Goal: Task Accomplishment & Management: Complete application form

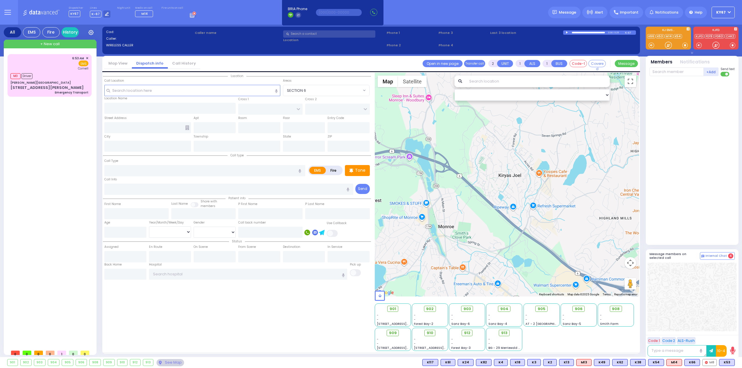
select select
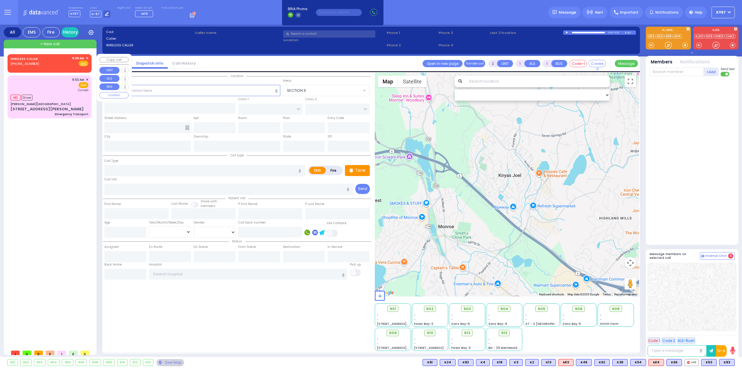
click at [87, 57] on span "✕" at bounding box center [87, 58] width 3 height 5
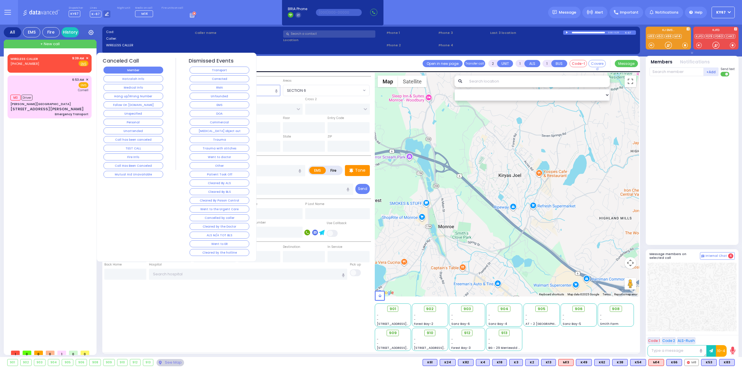
click at [118, 69] on button "Member" at bounding box center [133, 70] width 60 height 7
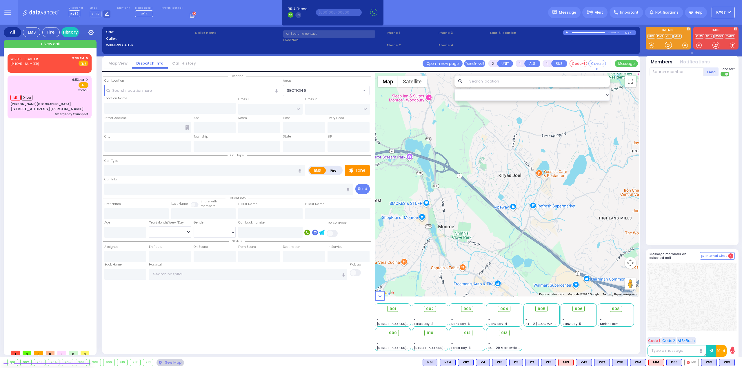
click at [35, 157] on div "WIRELESS CALLER (347) 425-2961 9:39 AM ✕ EMS M3" at bounding box center [51, 200] width 86 height 293
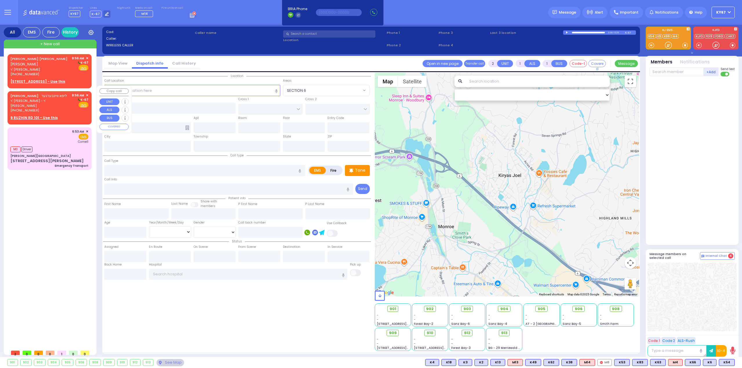
click at [49, 99] on span "ר' שמואל לייבוש - ר' אהרן שאול סאנדעל" at bounding box center [39, 104] width 59 height 10
select select
radio input "true"
type input "LIPA"
type input "WEINBERGER"
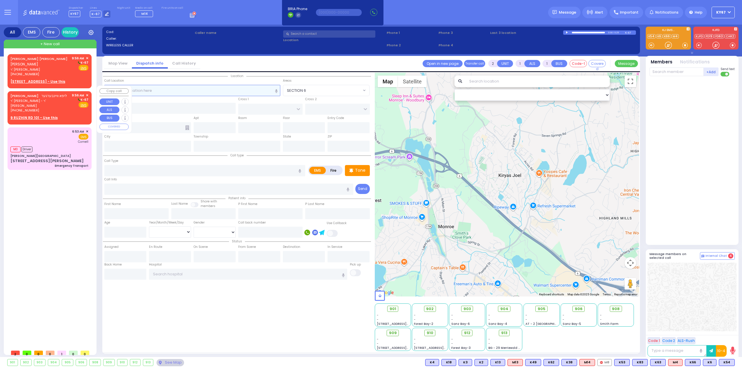
select select
type input "09:56"
select select "Hatzalah Garages"
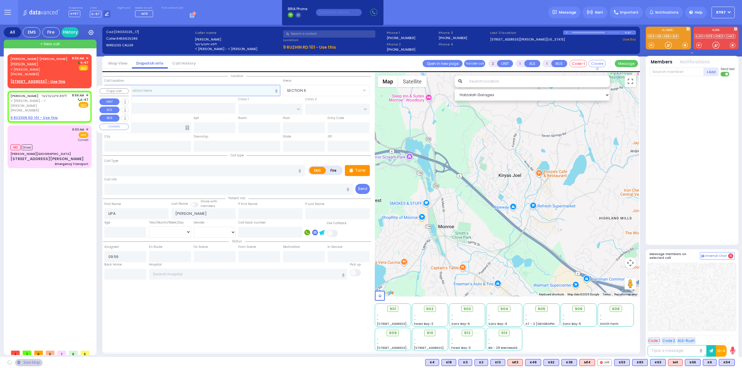
select select
radio input "true"
select select
select select "Hatzalah Garages"
click at [35, 115] on u "9 RUZHIN RD 101 - Use this" at bounding box center [33, 117] width 47 height 5
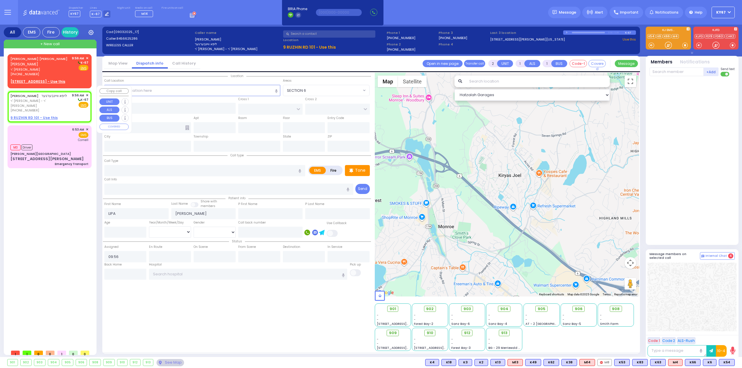
select select
radio input "true"
select select
select select "Hatzalah Garages"
select select
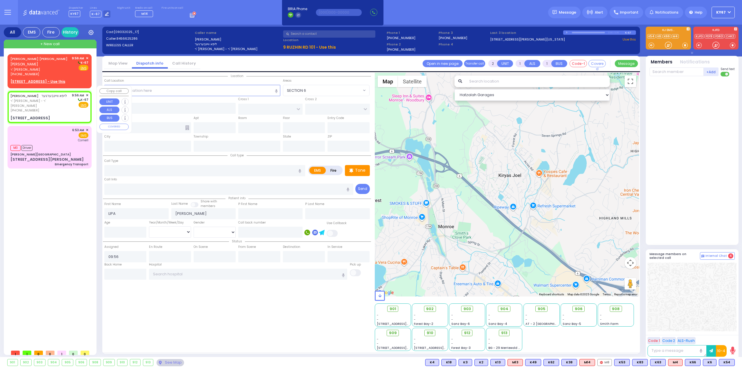
radio input "true"
select select
type input "ANIPOLI DR"
type input "PREMISHLAN WAY"
type input "9 RUZHIN RD"
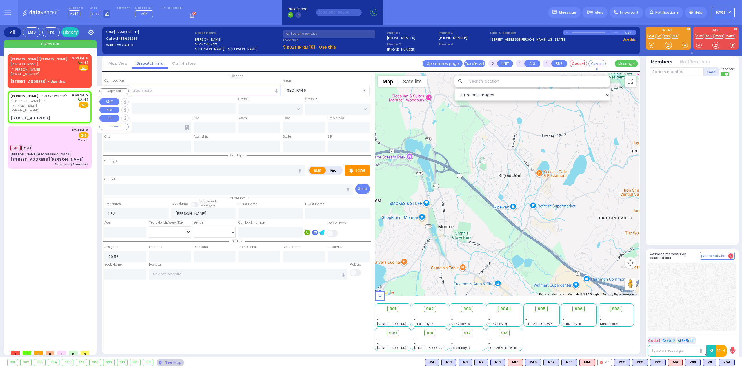
type input "101"
type input "Monroe"
type input "[US_STATE]"
type input "10950"
select select "Hatzalah Garages"
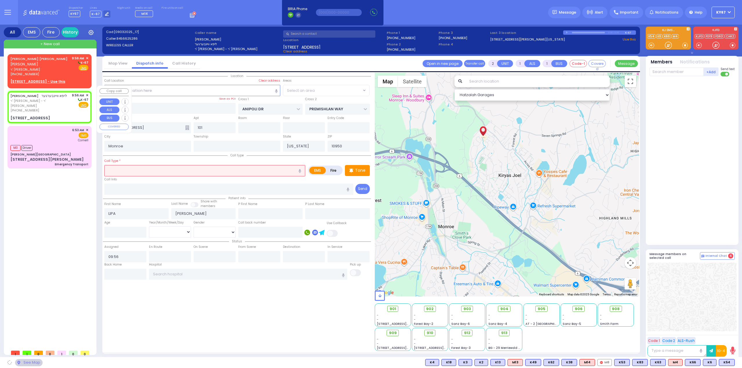
select select "ATZEI TAMURIM"
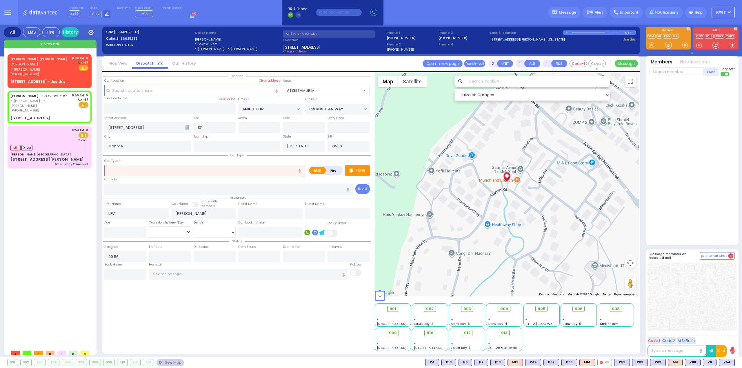
click at [127, 167] on input "text" at bounding box center [204, 170] width 201 height 11
click at [358, 171] on p "Tone" at bounding box center [360, 170] width 10 height 6
select select
radio input "true"
select select
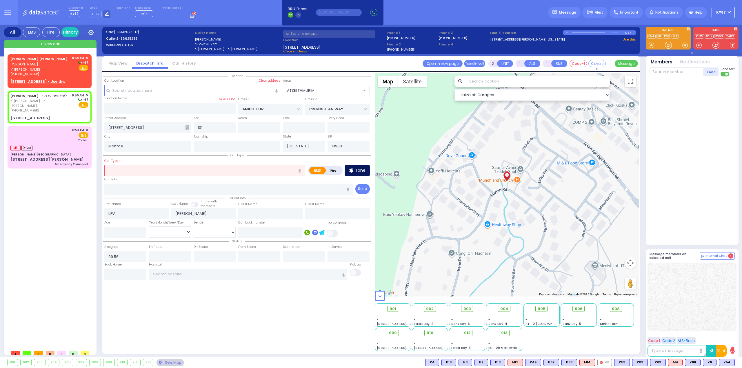
select select "Hatzalah Garages"
select select "ATZEI TAMURIM"
select select
radio input "true"
select select
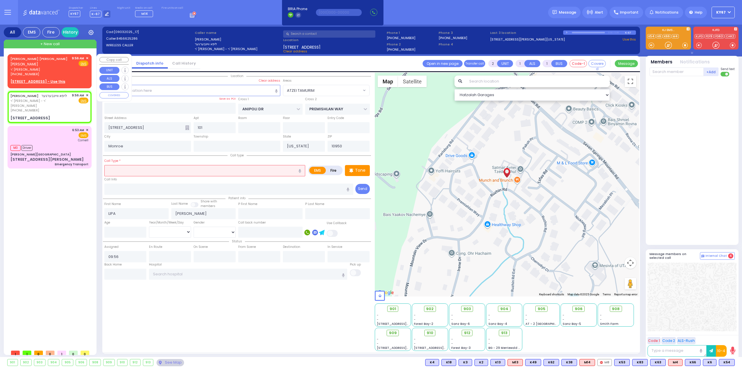
select select "Hatzalah Garages"
click at [87, 57] on span "✕" at bounding box center [87, 58] width 3 height 5
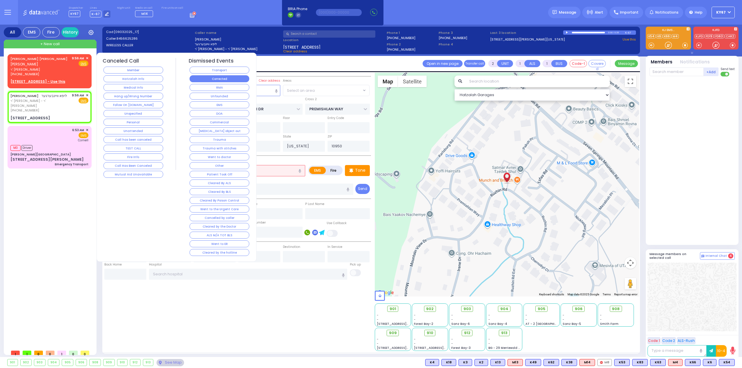
select select "ATZEI TAMURIM"
click at [139, 102] on button "Follow On [DOMAIN_NAME]" at bounding box center [133, 104] width 60 height 7
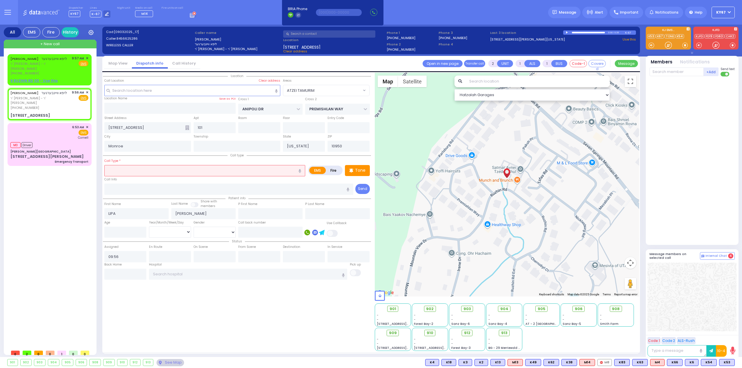
click at [206, 172] on input "text" at bounding box center [204, 170] width 201 height 11
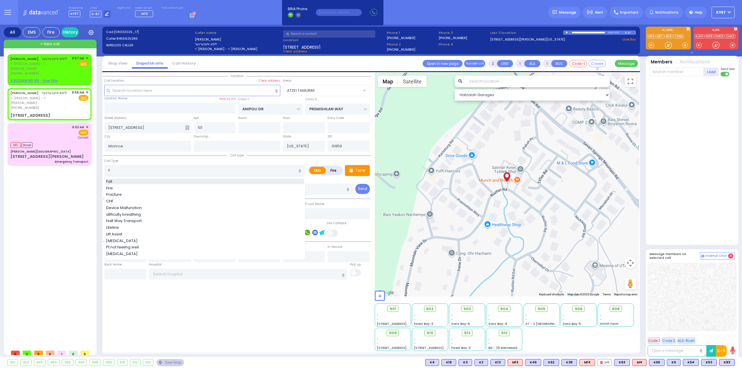
click at [133, 179] on div "Fall" at bounding box center [205, 182] width 198 height 6
type input "Fall"
type input "1"
type input "0"
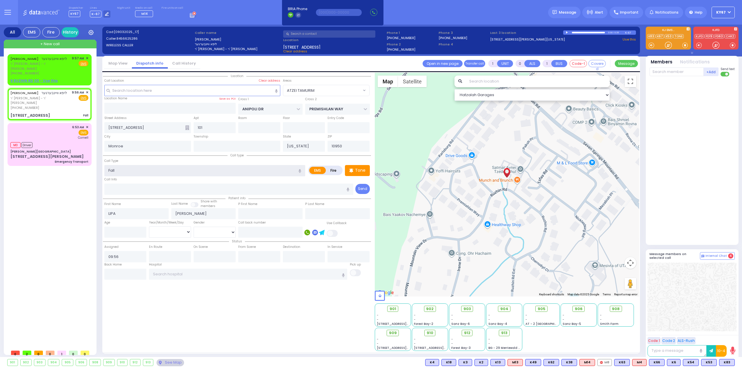
select select
radio input "true"
select select
select select "Hatzalah Garages"
select select "ATZEI TAMURIM"
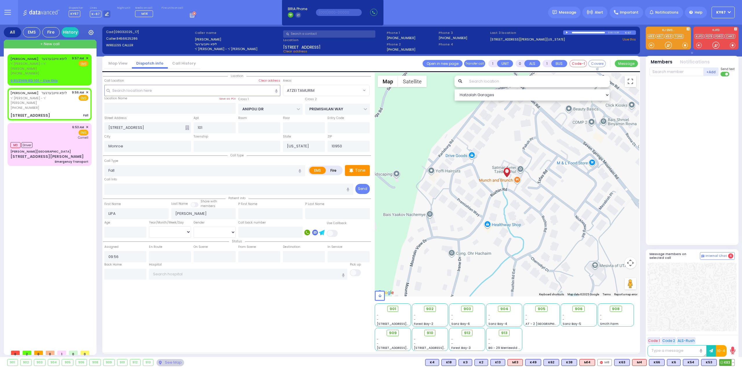
click at [723, 362] on span "K83" at bounding box center [726, 363] width 15 height 6
select select
radio input "true"
select select
type input "09:57"
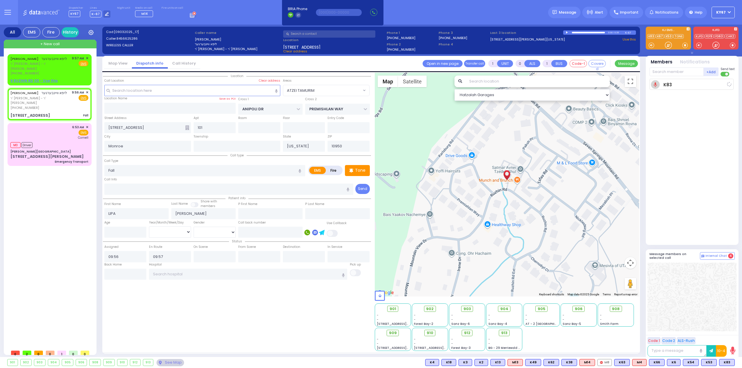
select select "Hatzalah Garages"
select select "ATZEI TAMURIM"
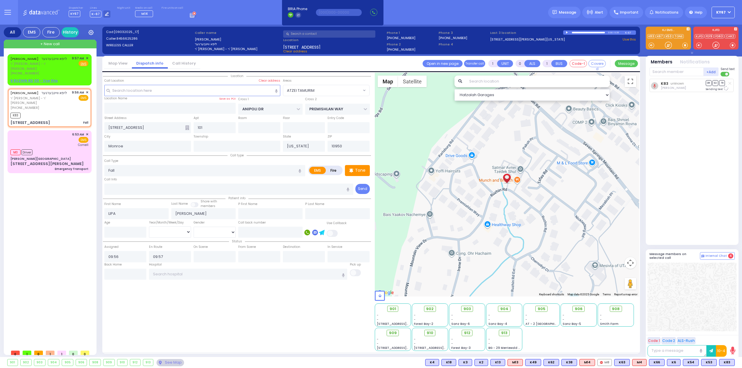
select select
radio input "true"
select select
select select "Hatzalah Garages"
select select "ATZEI TAMURIM"
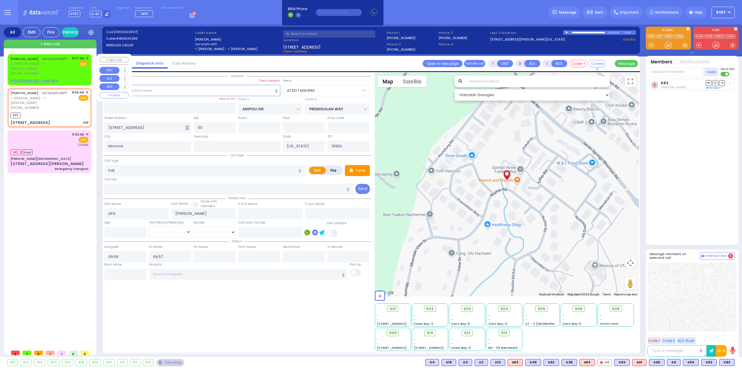
click at [85, 58] on div "9:57 AM ✕" at bounding box center [80, 58] width 17 height 5
type input "2"
type input "1"
select select
radio input "true"
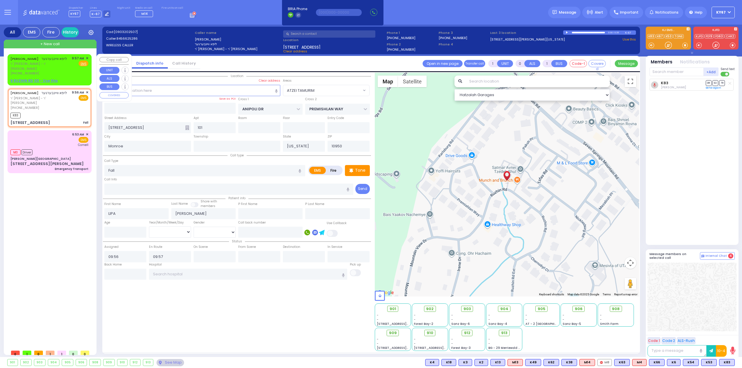
select select
type input "09:57"
select select "Hatzalah Garages"
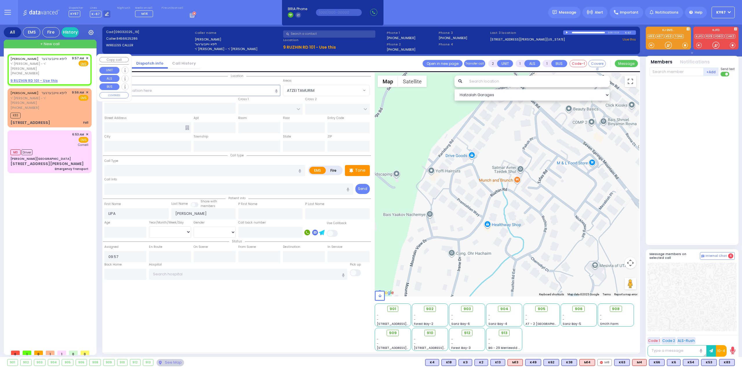
click at [88, 59] on span "✕" at bounding box center [87, 58] width 3 height 5
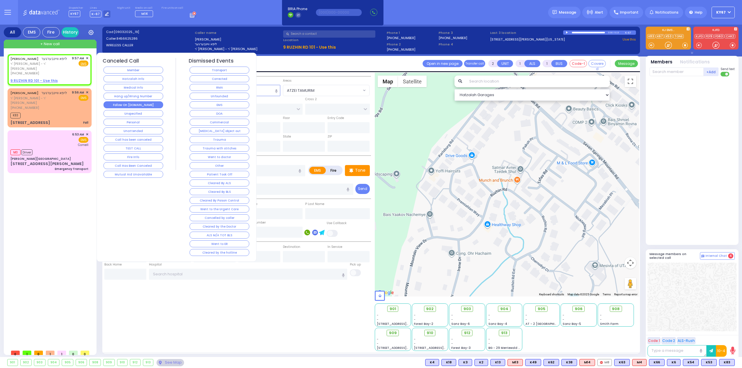
click at [136, 102] on button "Follow On [DOMAIN_NAME]" at bounding box center [133, 104] width 60 height 7
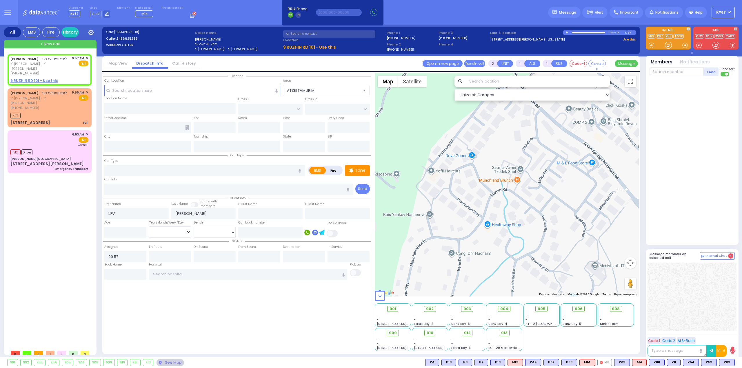
select select
radio input "true"
select select
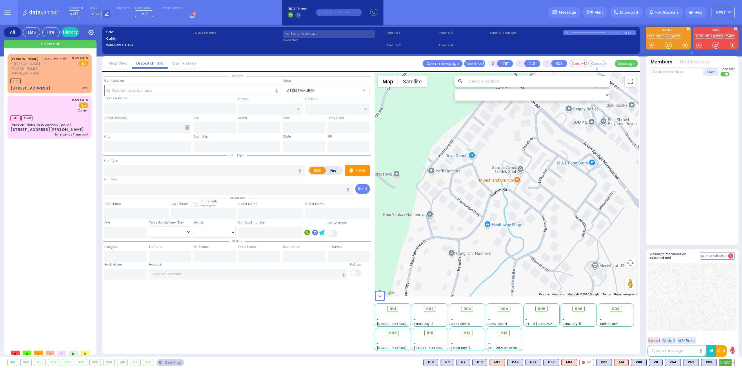
click at [727, 363] on span "K37" at bounding box center [726, 363] width 15 height 6
click at [42, 71] on div "(845) 662-5286" at bounding box center [39, 73] width 59 height 5
type input "1"
type input "0"
select select
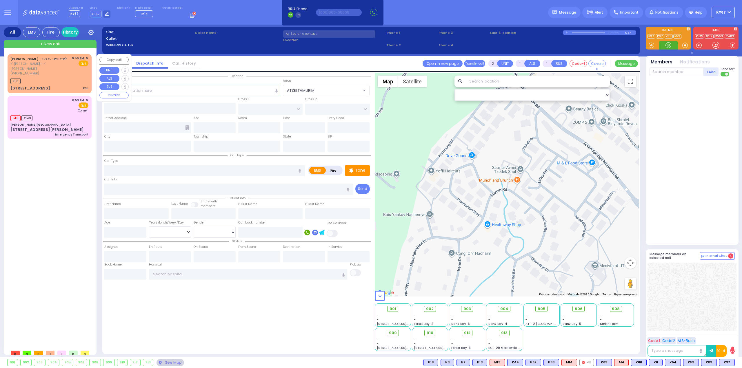
type input "Fall"
radio input "true"
type input "LIPA"
type input "WEINBERGER"
select select
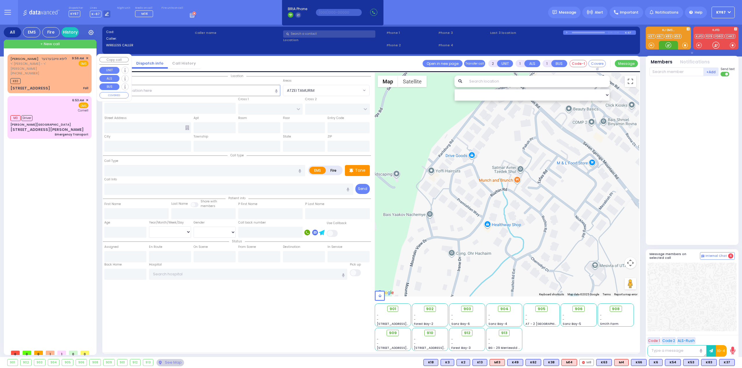
type input "09:56"
type input "09:57"
select select "Hatzalah Garages"
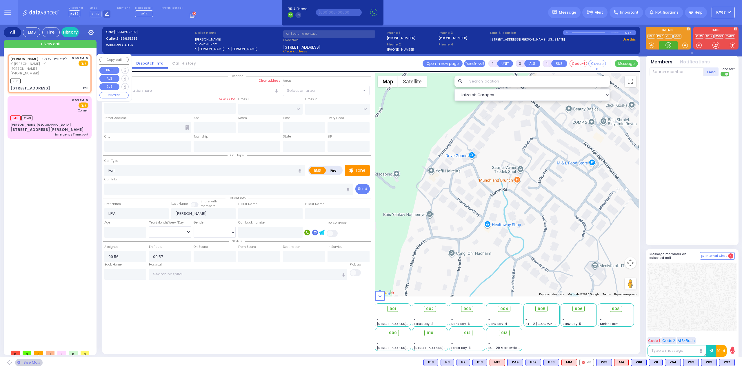
type input "ANIPOLI DR"
type input "PREMISHLAN WAY"
type input "9 RUZHIN RD"
type input "101"
type input "Monroe"
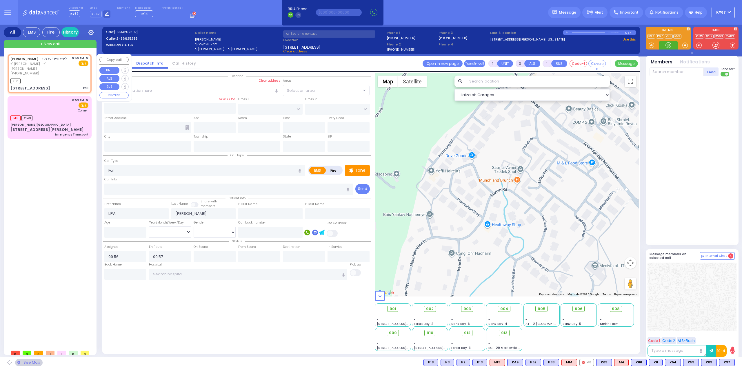
type input "[US_STATE]"
type input "10950"
select select "ATZEI TAMURIM"
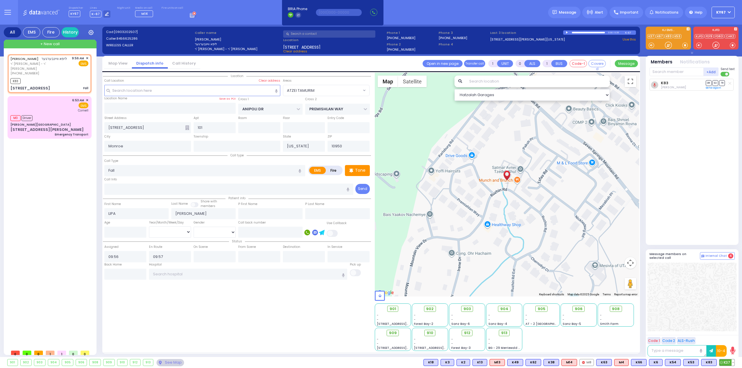
click at [727, 362] on span "K37" at bounding box center [726, 363] width 15 height 6
click at [706, 311] on div at bounding box center [691, 297] width 89 height 69
select select
radio input "true"
select select
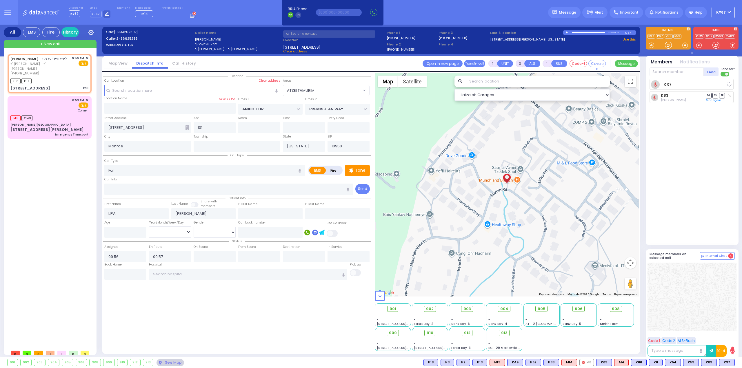
select select "Hatzalah Garages"
select select "ATZEI TAMURIM"
click at [688, 364] on span "K101" at bounding box center [691, 363] width 16 height 6
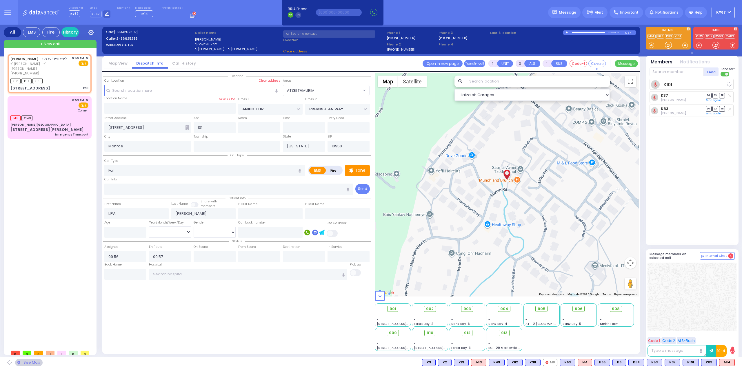
select select
radio input "true"
select select
select select "Hatzalah Garages"
select select "ATZEI TAMURIM"
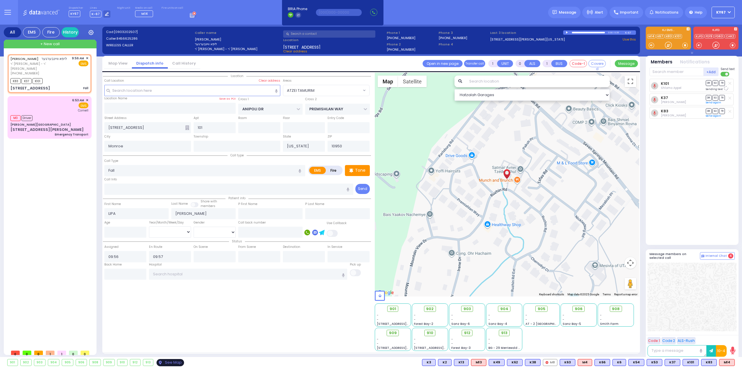
click at [171, 362] on div "See Map" at bounding box center [169, 362] width 27 height 7
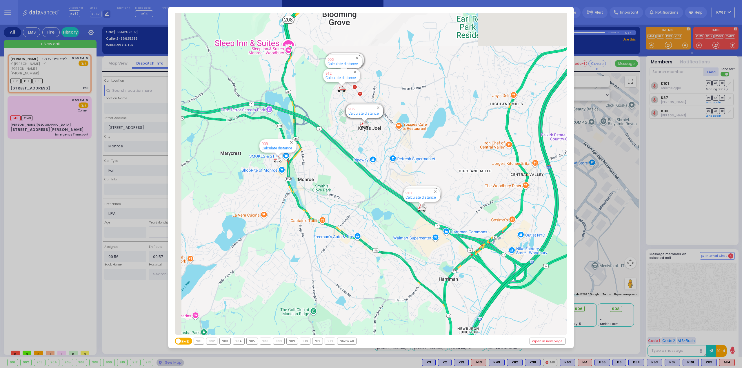
drag, startPoint x: 364, startPoint y: 172, endPoint x: 360, endPoint y: 198, distance: 26.3
click at [382, 241] on div "594 Calculate distance 595 Calculate distance 596 Calculate distance 901 Calcul…" at bounding box center [371, 174] width 393 height 322
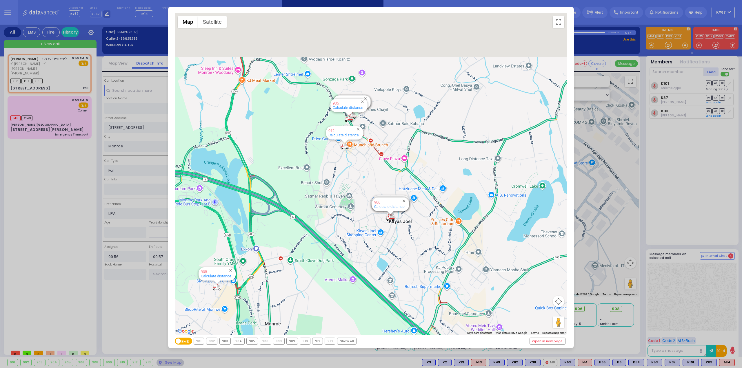
drag, startPoint x: 340, startPoint y: 184, endPoint x: 339, endPoint y: 176, distance: 7.6
click at [345, 204] on div "594 Calculate distance 595 Calculate distance 596 Calculate distance 901 Calcul…" at bounding box center [371, 174] width 393 height 322
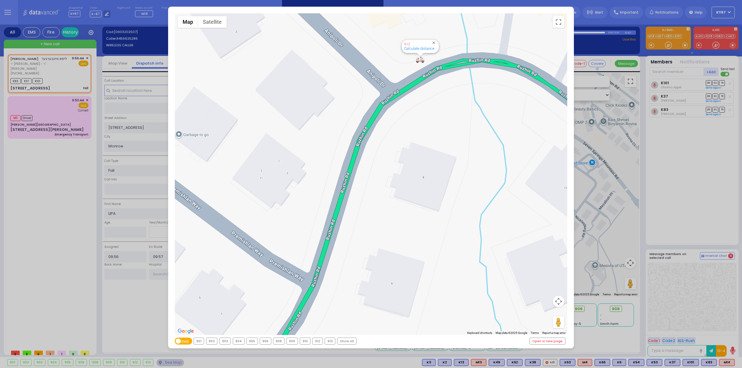
drag, startPoint x: 34, startPoint y: 212, endPoint x: 42, endPoint y: 85, distance: 126.6
click at [34, 211] on div "← Move left → Move right ↑ Move up ↓ Move down + Zoom in - Zoom out Home Jump l…" at bounding box center [371, 184] width 742 height 368
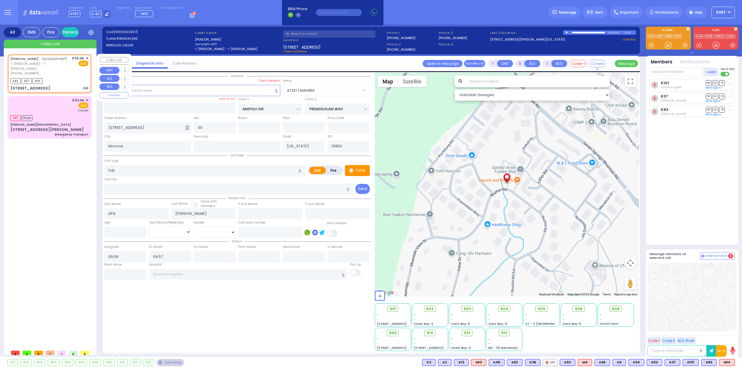
click at [60, 71] on div "(845) 662-5286" at bounding box center [39, 73] width 59 height 5
select select
radio input "true"
select select
select select "Hatzalah Garages"
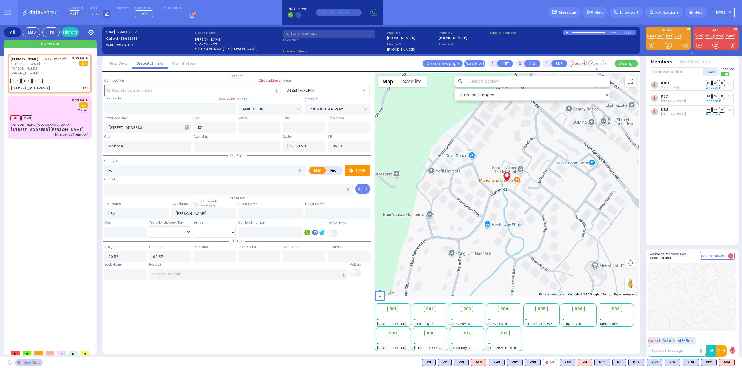
select select "ATZEI TAMURIM"
click at [469, 334] on span "912" at bounding box center [469, 333] width 6 height 6
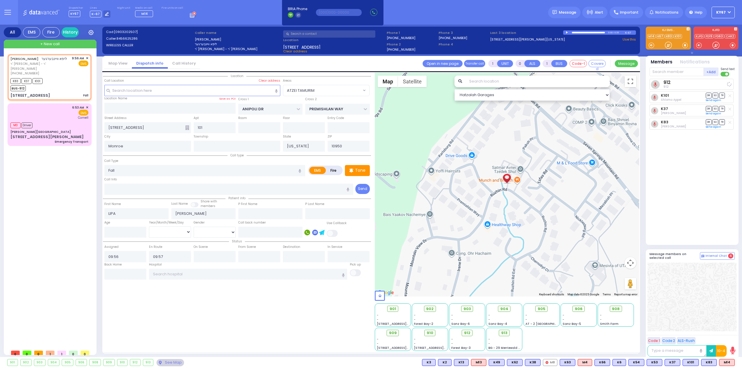
select select
radio input "true"
select select
select select "Hatzalah Garages"
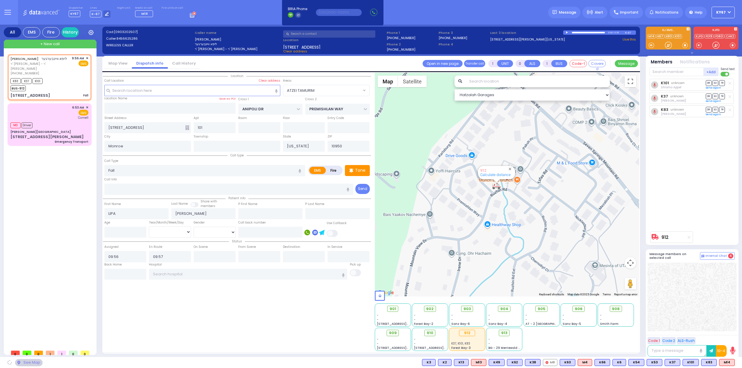
select select "ATZEI TAMURIM"
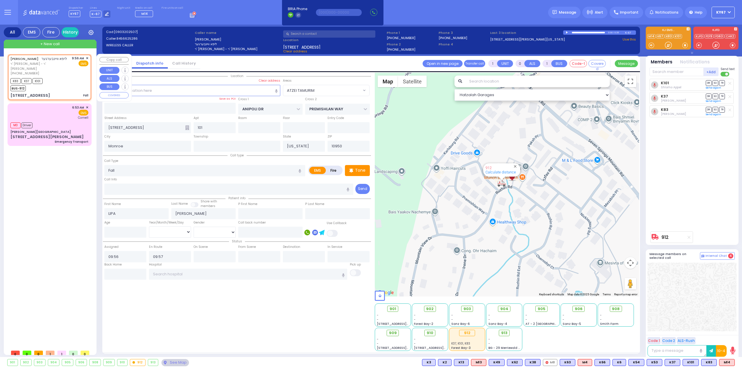
click at [43, 39] on div "All EMS Fire History Settings + New call" at bounding box center [50, 192] width 93 height 335
click at [43, 41] on span "+ New call" at bounding box center [49, 44] width 19 height 6
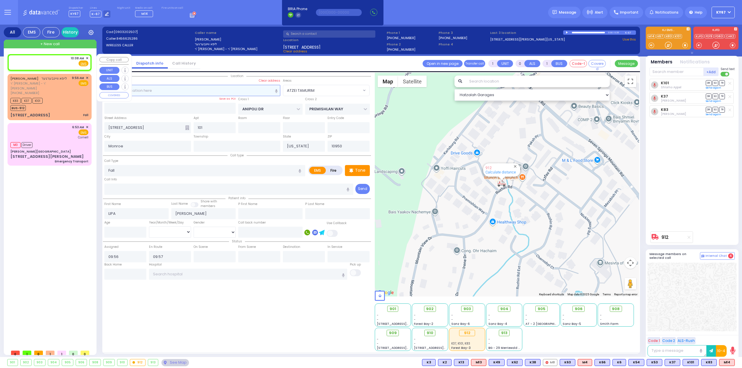
type input "2"
type input "1"
select select
radio input "true"
select select
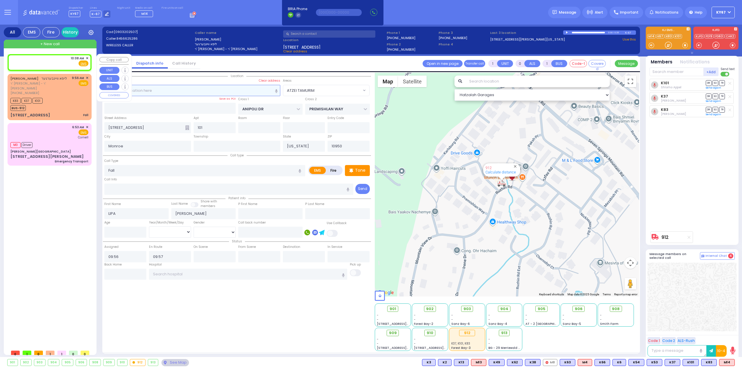
type input "10:08"
select select "Hatzalah Garages"
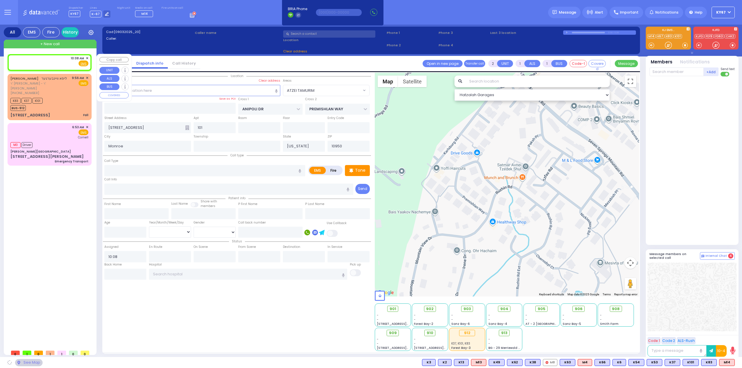
select select
radio input "true"
select select
click at [45, 61] on div "10:08 AM ✕ Fire EMS" at bounding box center [49, 61] width 78 height 11
select select "Hatzalah Garages"
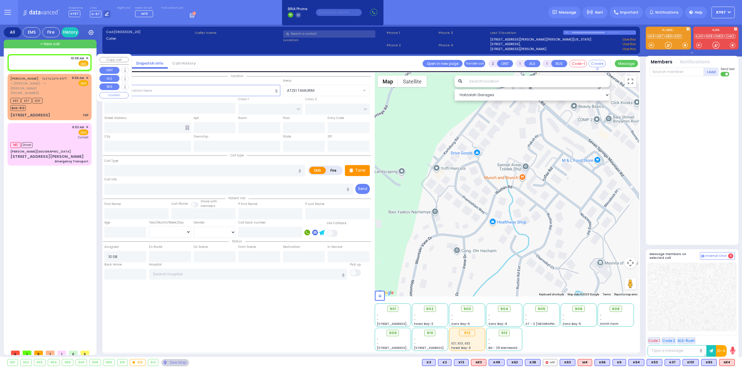
select select
radio input "true"
select select
select select "Hatzalah Garages"
click at [163, 89] on input "text" at bounding box center [192, 90] width 176 height 11
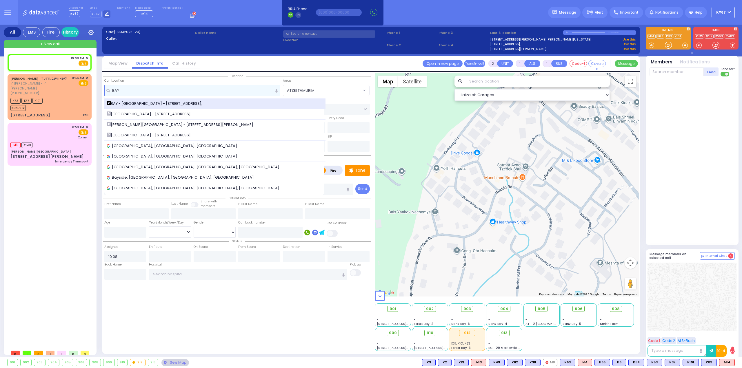
type input "BAY"
click at [172, 103] on span "BAY - [GEOGRAPHIC_DATA] - [STREET_ADDRESS]," at bounding box center [156, 104] width 98 height 6
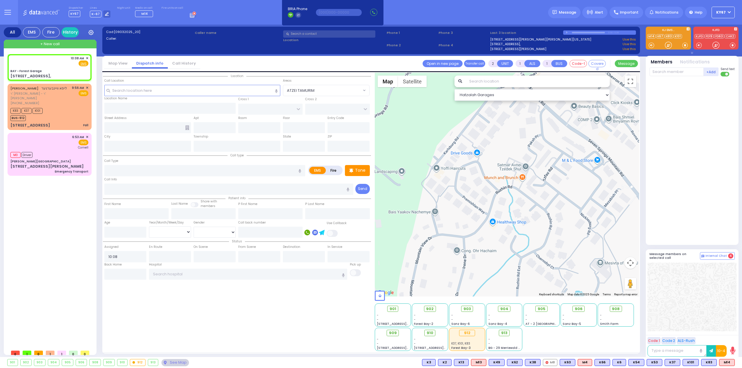
select select
radio input "true"
select select
select select "Hatzalah Garages"
type input "BAY - Forest Garage"
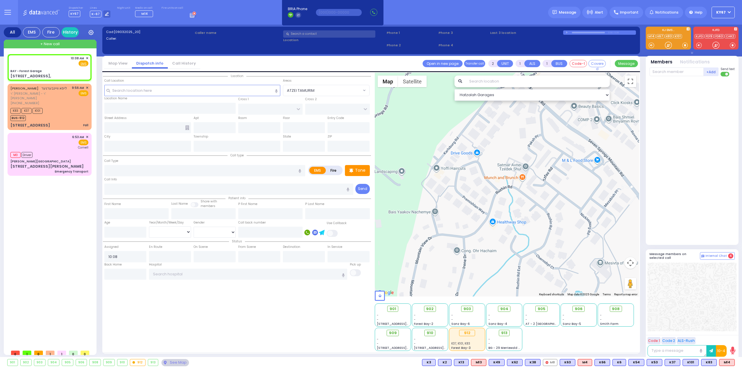
type input "SANZ COURT"
type input "[PERSON_NAME] COURT"
type input "[STREET_ADDRESS],"
type input "Monroe"
type input "[US_STATE]"
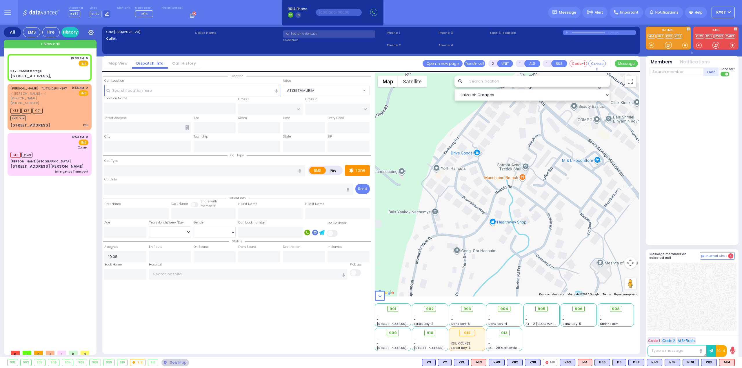
type input "10950"
select select "SECTION 2"
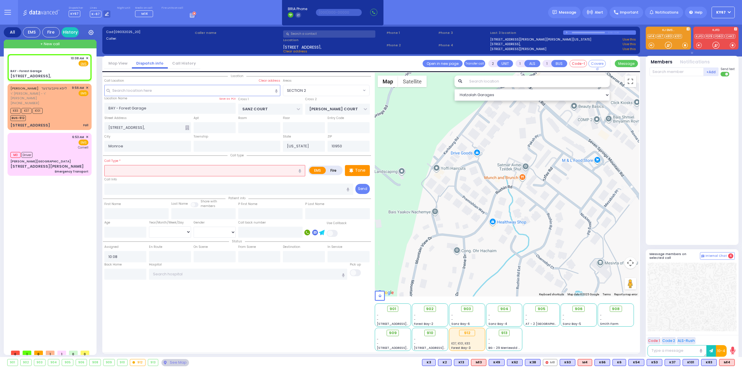
click at [133, 167] on input "text" at bounding box center [204, 170] width 201 height 11
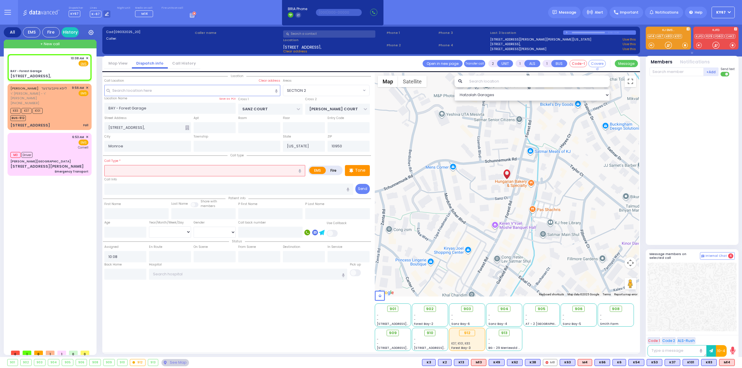
type input "B"
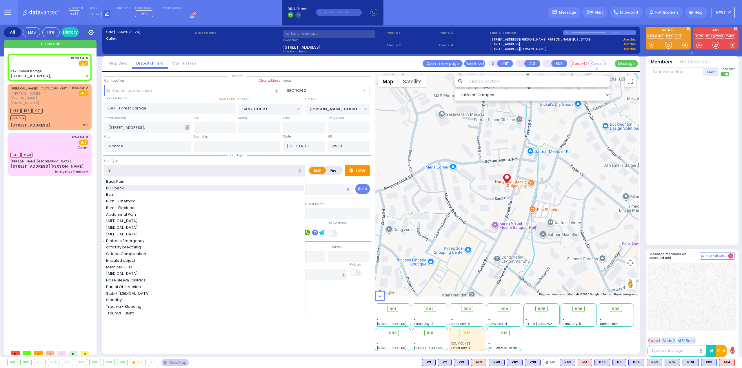
select select
radio input "true"
select select
select select "Hatzalah Garages"
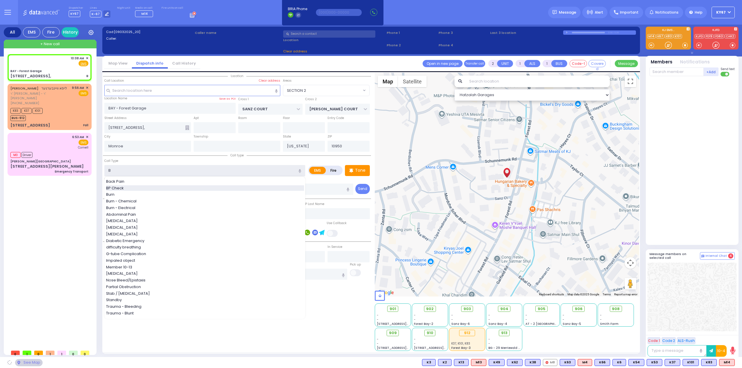
select select "SECTION 2"
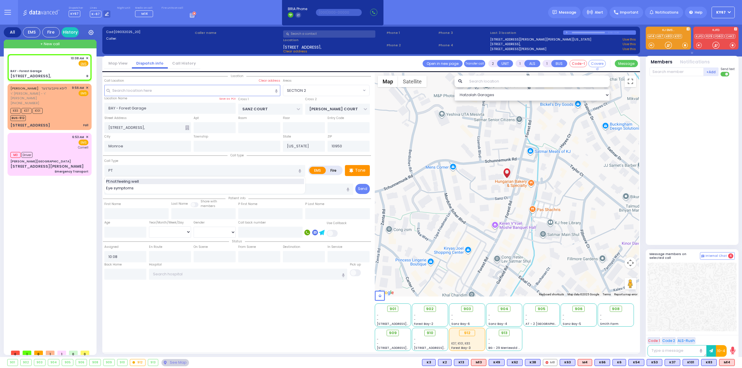
click at [142, 180] on div "Pt not feeling well" at bounding box center [205, 182] width 198 height 6
type input "Pt not feeling well"
type input "1"
type input "0"
select select
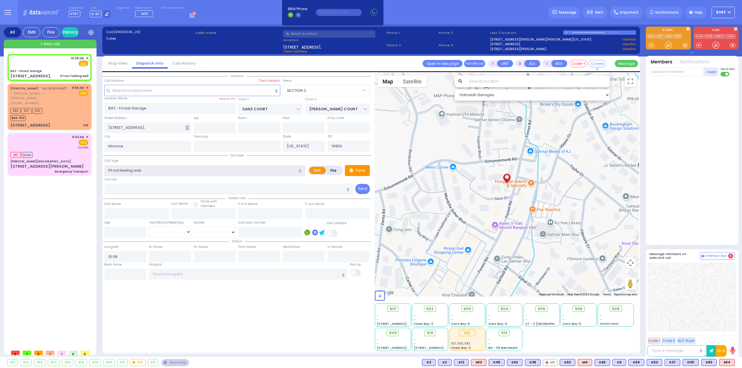
radio input "true"
select select
select select "Hatzalah Garages"
select select "SECTION 2"
click at [186, 310] on div "Location" at bounding box center [237, 212] width 268 height 278
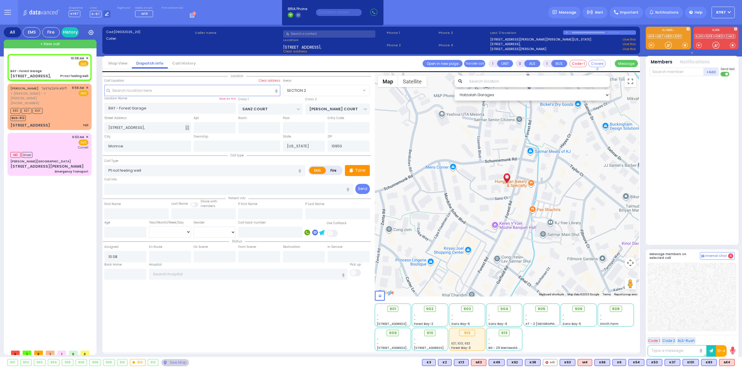
select select
radio input "true"
select select
select select "Hatzalah Garages"
select select "SECTION 2"
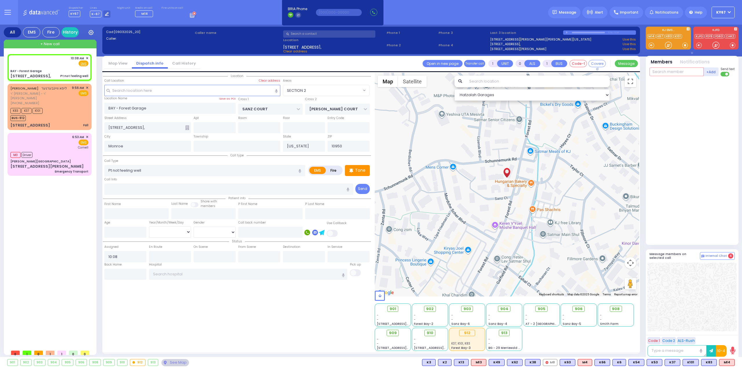
click at [668, 74] on input "text" at bounding box center [676, 72] width 54 height 9
click at [726, 363] on span "K6" at bounding box center [727, 363] width 13 height 6
click at [709, 364] on span "M14" at bounding box center [710, 363] width 15 height 6
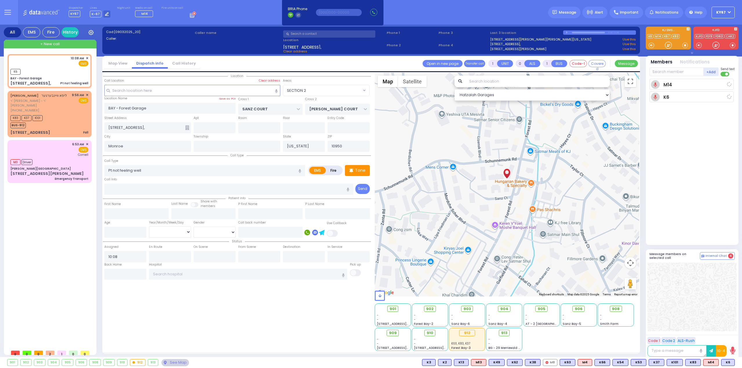
select select
radio input "true"
select select
type input "10:08"
select select "Hatzalah Garages"
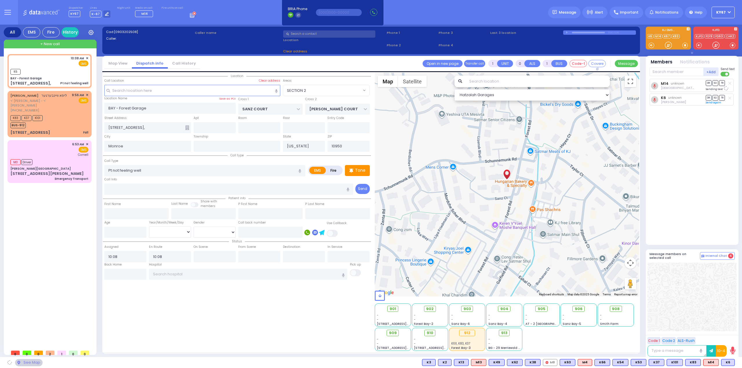
click at [677, 311] on div at bounding box center [691, 297] width 89 height 69
select select
radio input "true"
select select
select select "Hatzalah Garages"
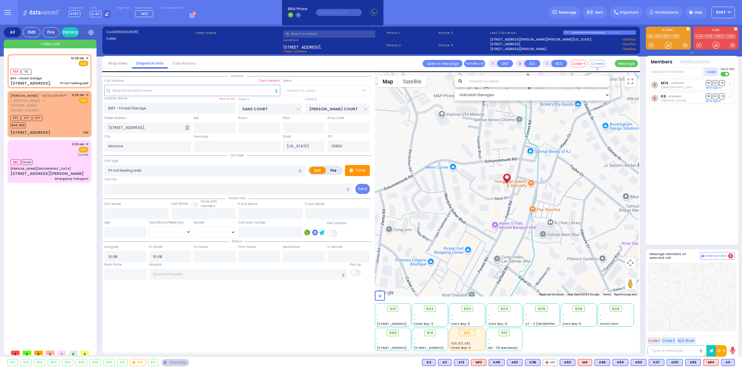
select select "SECTION 2"
click at [68, 114] on div "K83 K37 K101 BUS-912" at bounding box center [49, 121] width 78 height 14
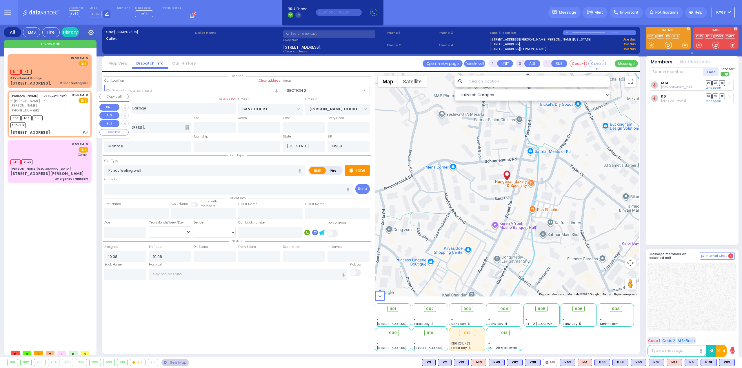
type input "6"
select select
type input "Fall"
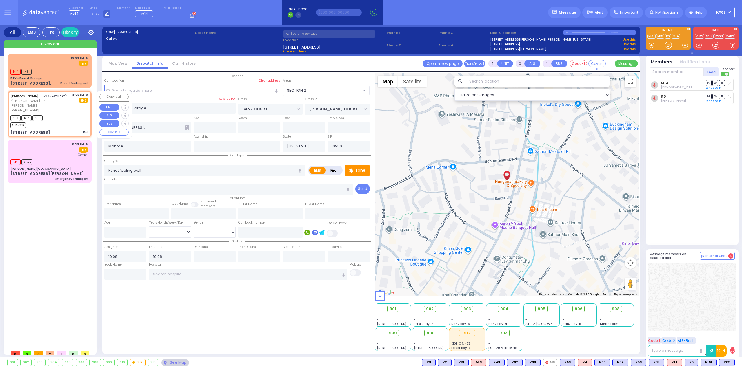
radio input "true"
type input "LIPA"
type input "WEINBERGER"
type input "Rivka"
type input "Lichtman"
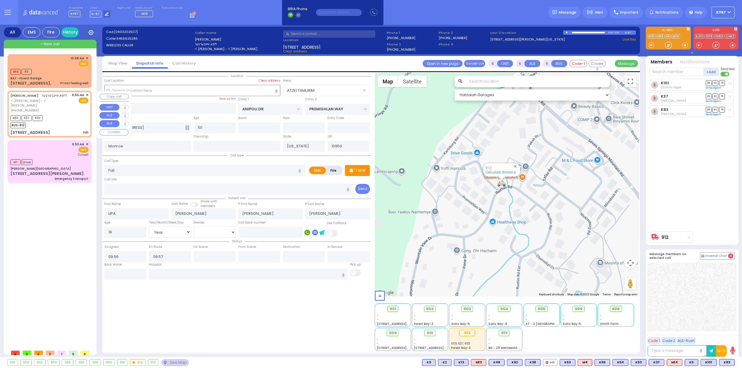
click at [87, 94] on span "✕" at bounding box center [87, 95] width 3 height 5
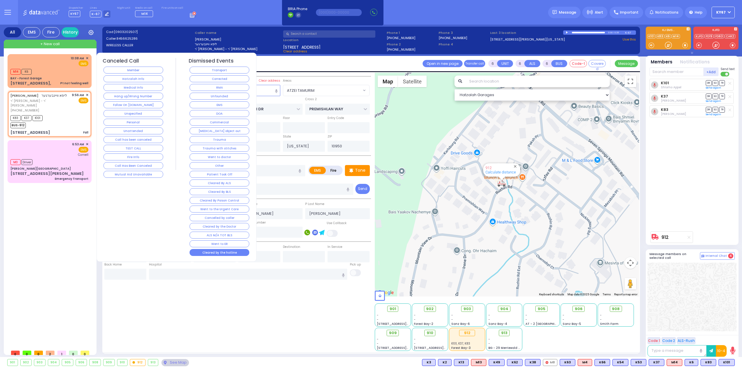
click at [226, 249] on button "Cleared by the hotline" at bounding box center [220, 252] width 60 height 7
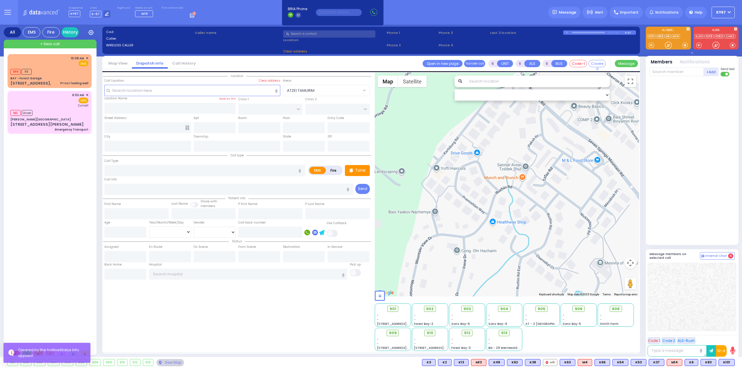
click at [76, 174] on div "10:08 AM ✕ M14 K6" at bounding box center [51, 200] width 86 height 293
select select
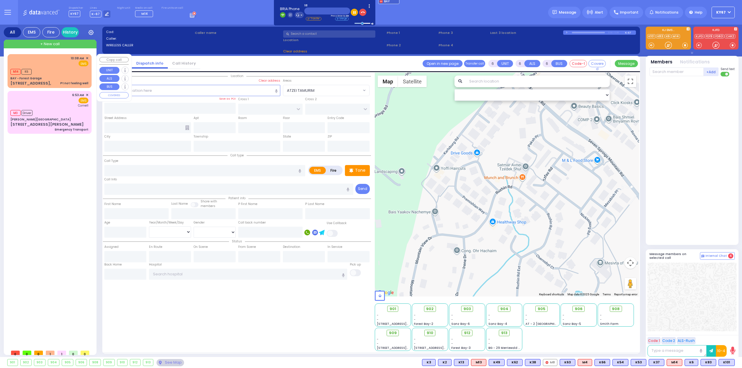
click at [53, 76] on div "BAY - Forest Garage" at bounding box center [49, 78] width 78 height 4
select select
type input "Pt not feeling well"
radio input "true"
type input "[PERSON_NAME]"
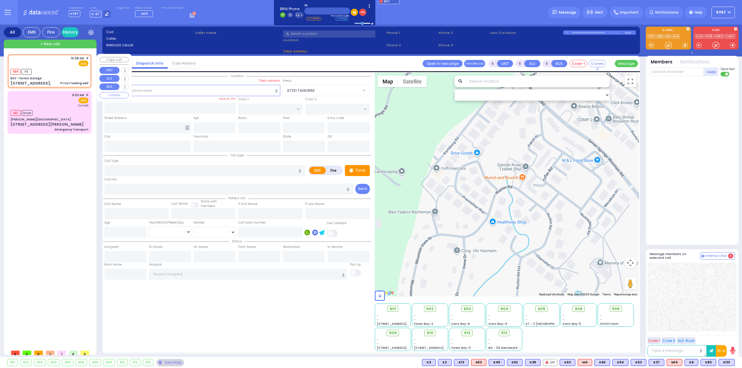
type input "[PERSON_NAME]"
type input "63"
select select "Year"
select select "[DEMOGRAPHIC_DATA]"
type input "10:08"
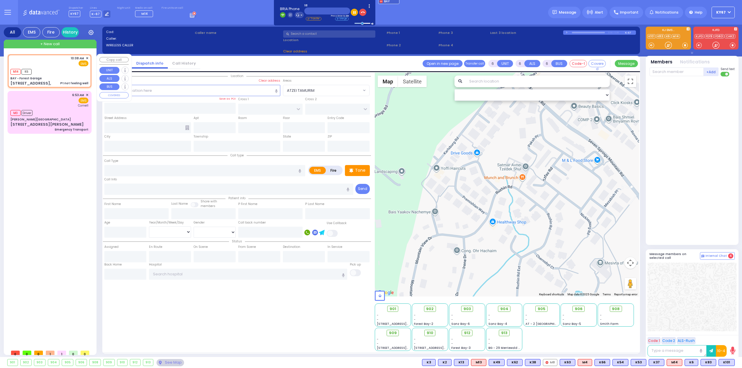
type input "10:08"
type input "BAY - Forest Garage"
type input "SANZ COURT"
type input "[PERSON_NAME] COURT"
type input "[STREET_ADDRESS],"
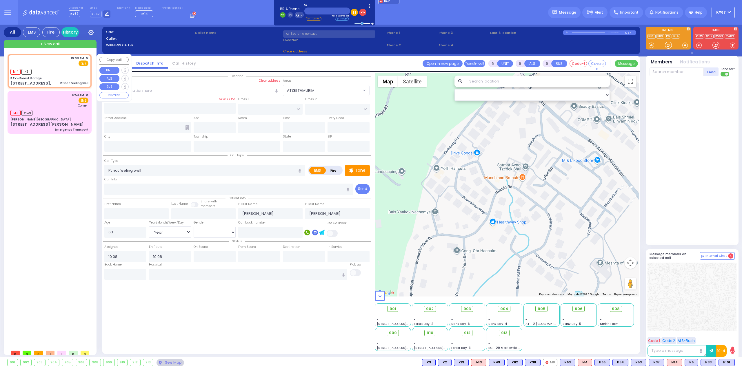
type input "Monroe"
type input "[US_STATE]"
type input "10950"
select select "Hatzalah Garages"
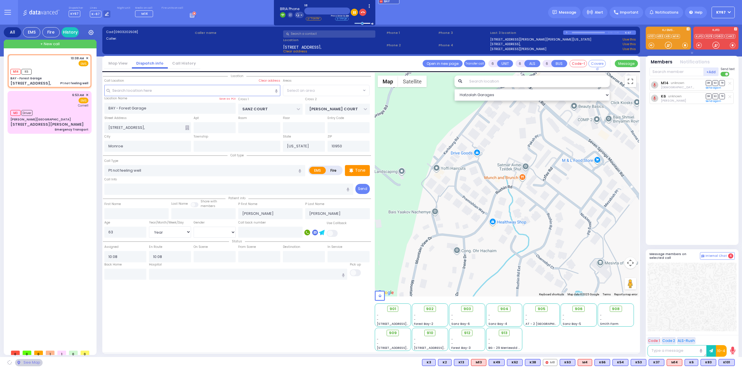
select select "SECTION 2"
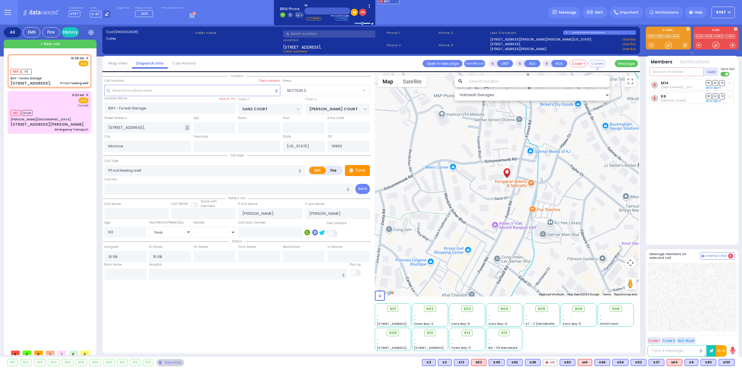
click at [667, 74] on input "text" at bounding box center [676, 72] width 54 height 9
type input "82"
click at [691, 84] on div "[DEMOGRAPHIC_DATA][PERSON_NAME]" at bounding box center [709, 86] width 47 height 11
select select
radio input "true"
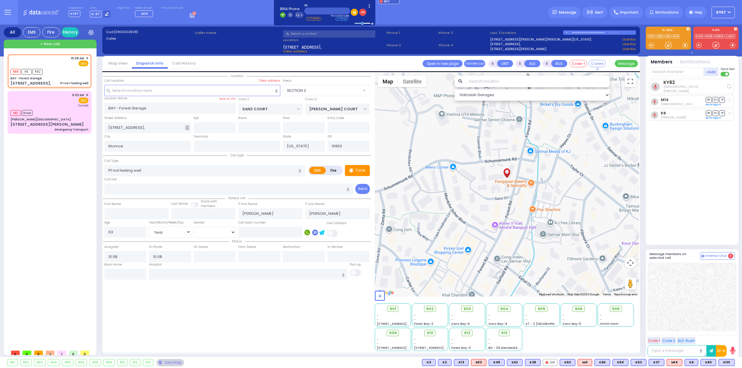
select select "Year"
select select "[DEMOGRAPHIC_DATA]"
select select "Hatzalah Garages"
select select "SECTION 2"
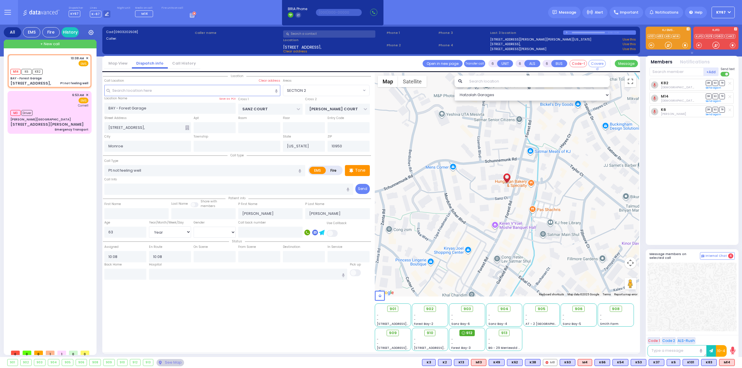
click at [472, 332] on span "912" at bounding box center [469, 333] width 6 height 6
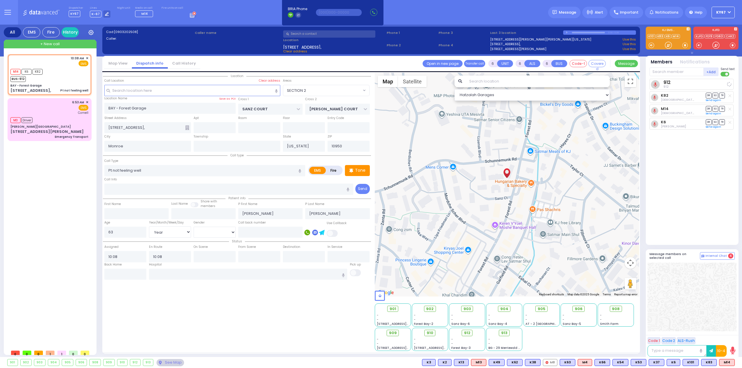
select select
radio input "true"
select select "Year"
select select "[DEMOGRAPHIC_DATA]"
select select "Hatzalah Garages"
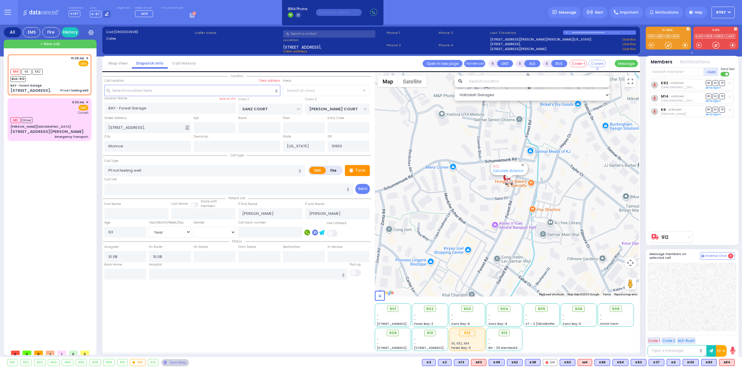
select select "SECTION 2"
click at [213, 254] on input "text" at bounding box center [215, 256] width 42 height 11
type input "10:10"
click at [258, 254] on input "text" at bounding box center [259, 256] width 42 height 11
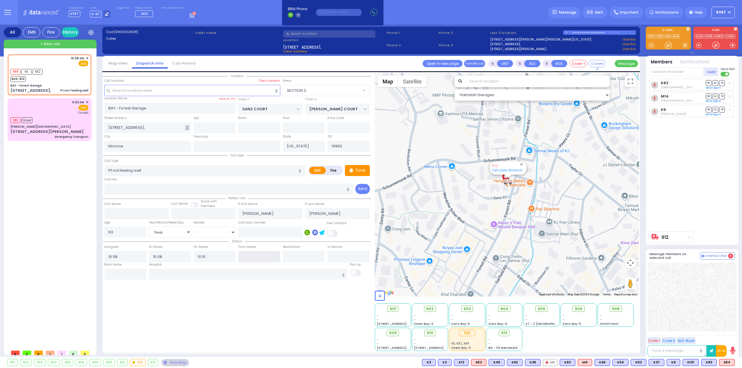
type input "10:27"
click at [247, 271] on input "text" at bounding box center [248, 274] width 198 height 11
select select
radio input "true"
select select "Year"
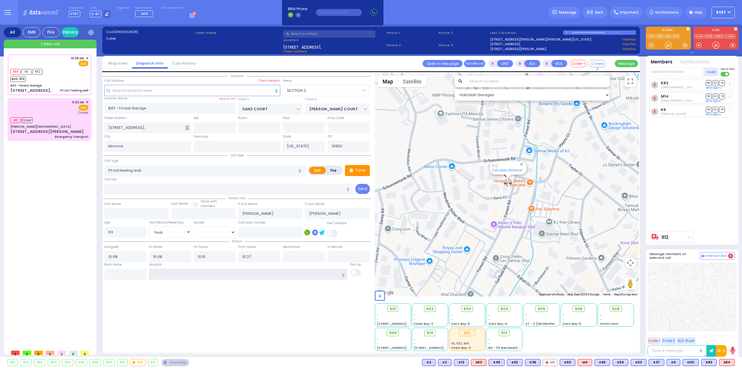
select select "[DEMOGRAPHIC_DATA]"
select select "Hatzalah Garages"
select select
radio input "true"
select select "Year"
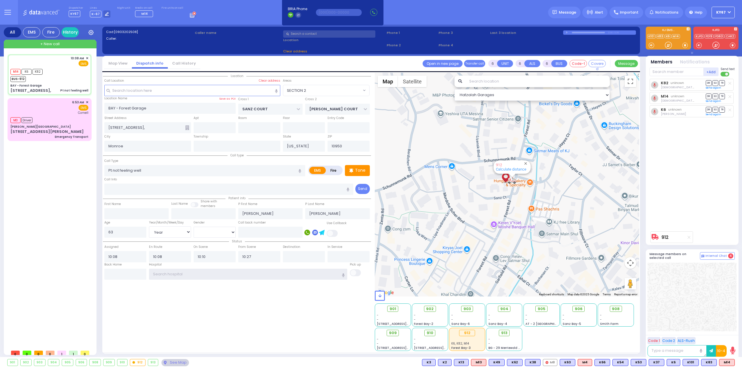
select select "[DEMOGRAPHIC_DATA]"
select select "Hatzalah Garages"
select select "SECTION 2"
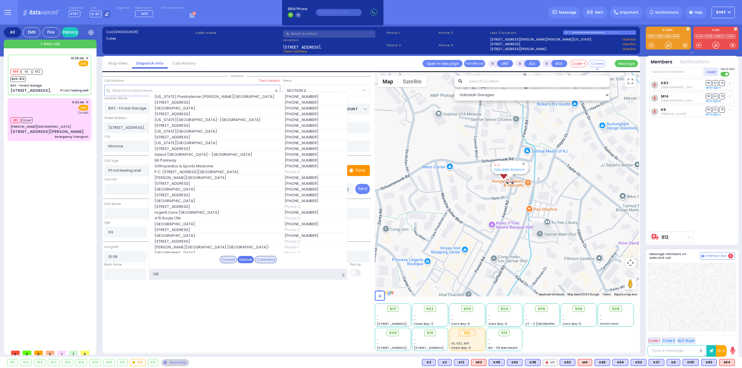
type input "OR"
click at [245, 257] on div "Garnet" at bounding box center [245, 260] width 17 height 8
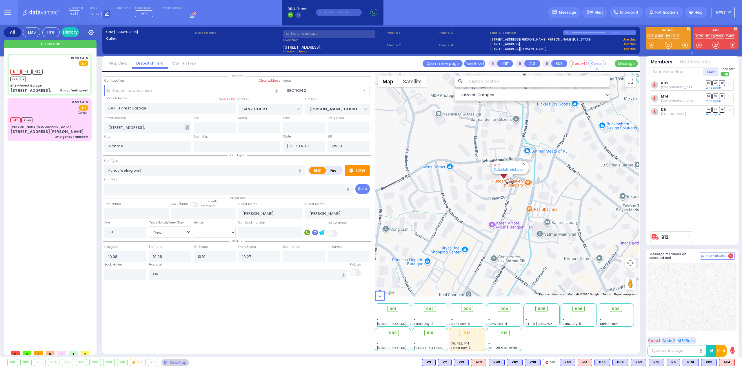
drag, startPoint x: 240, startPoint y: 309, endPoint x: 344, endPoint y: 285, distance: 107.1
click at [241, 309] on div "Location" at bounding box center [237, 212] width 268 height 278
select select
radio input "true"
select select "Year"
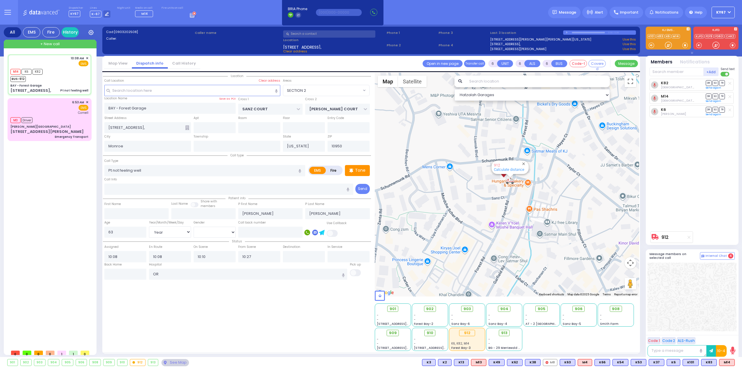
select select "[DEMOGRAPHIC_DATA]"
type input "[GEOGRAPHIC_DATA]"
select select "Hatzalah Garages"
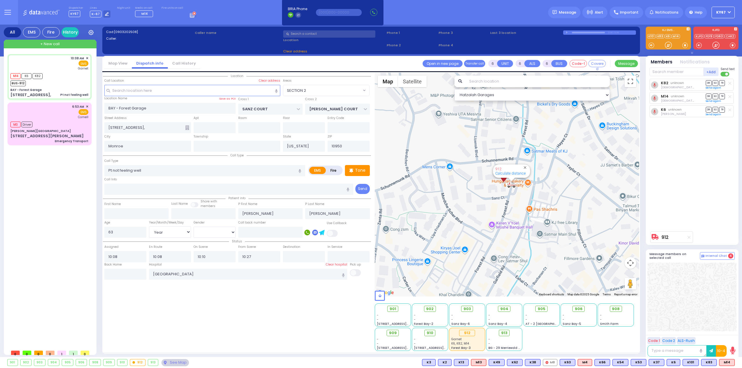
select select "SECTION 2"
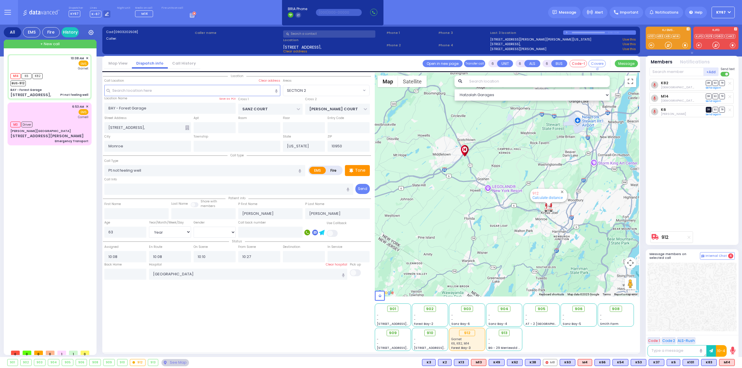
click at [709, 109] on span "DR" at bounding box center [709, 110] width 6 height 6
select select
radio input "true"
select select "Year"
select select "[DEMOGRAPHIC_DATA]"
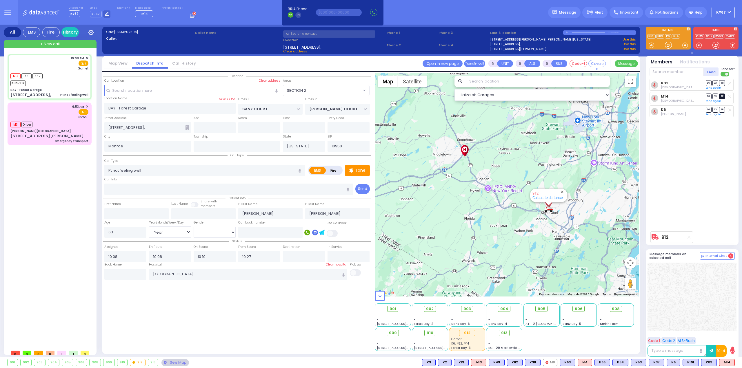
select select "Hatzalah Garages"
select select "SECTION 2"
click at [723, 96] on span "TR" at bounding box center [722, 97] width 6 height 6
select select
radio input "true"
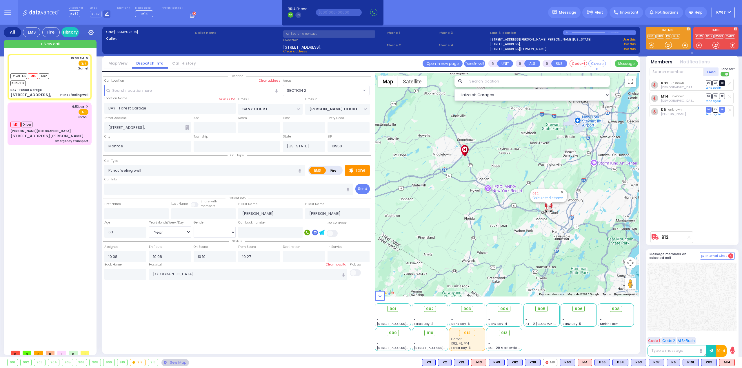
select select "Year"
select select "[DEMOGRAPHIC_DATA]"
select select "SECTION 2"
select select "Hatzalah Garages"
click at [724, 83] on span "TR" at bounding box center [722, 83] width 6 height 6
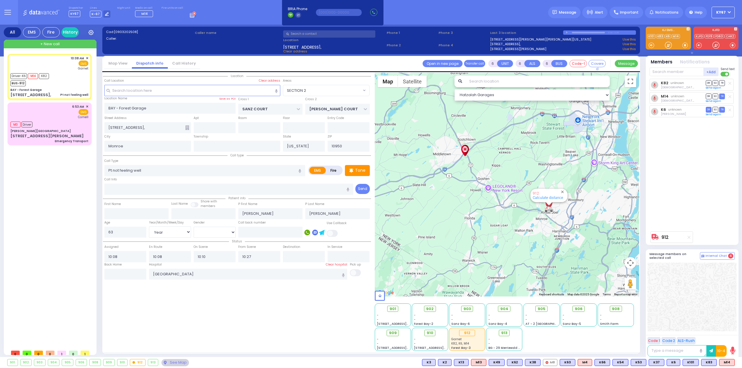
select select
radio input "true"
select select "Year"
select select "[DEMOGRAPHIC_DATA]"
select select "Hatzalah Garages"
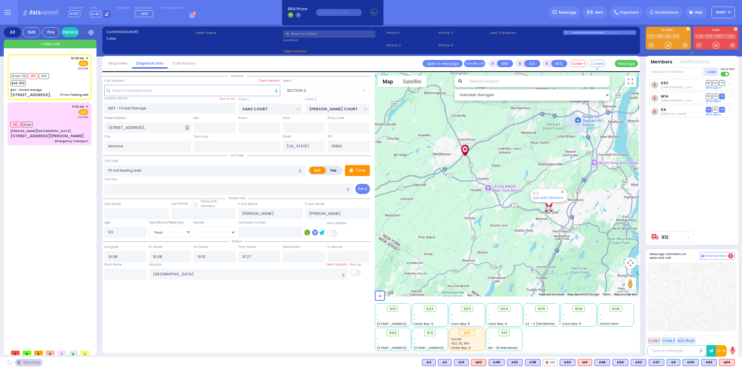
select select "SECTION 2"
click at [237, 320] on div "Location" at bounding box center [237, 212] width 268 height 278
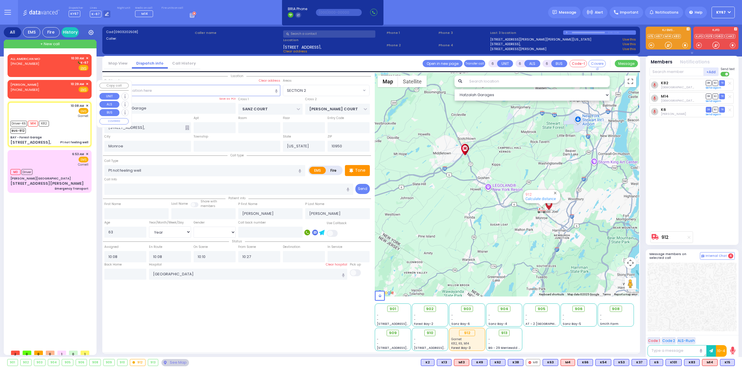
click at [88, 84] on span "✕" at bounding box center [87, 84] width 3 height 5
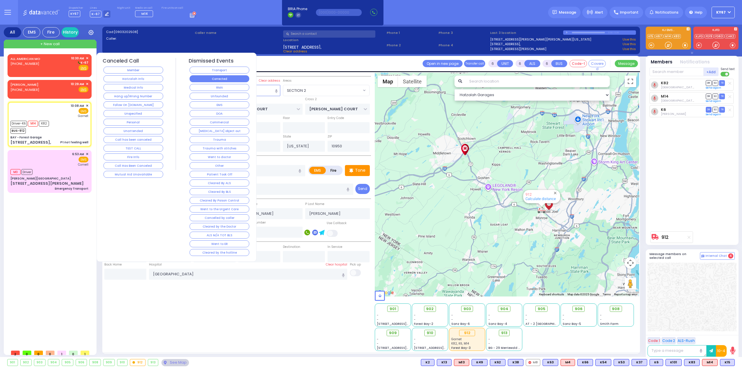
click at [204, 78] on button "Corrected" at bounding box center [220, 78] width 60 height 7
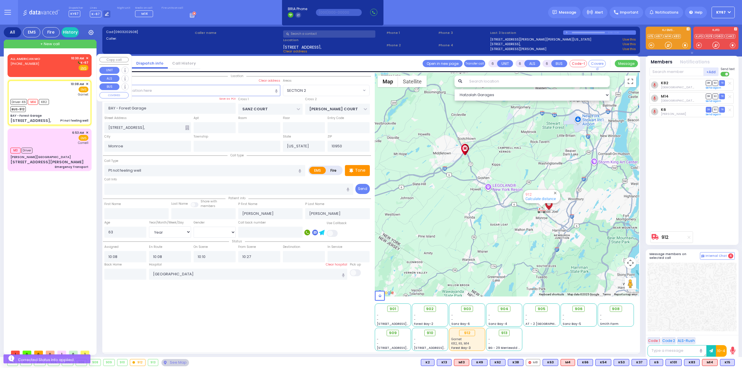
click at [50, 67] on div "ALL AMERICAN MO [PHONE_NUMBER] 10:30 AM ✕ K-67" at bounding box center [49, 63] width 78 height 15
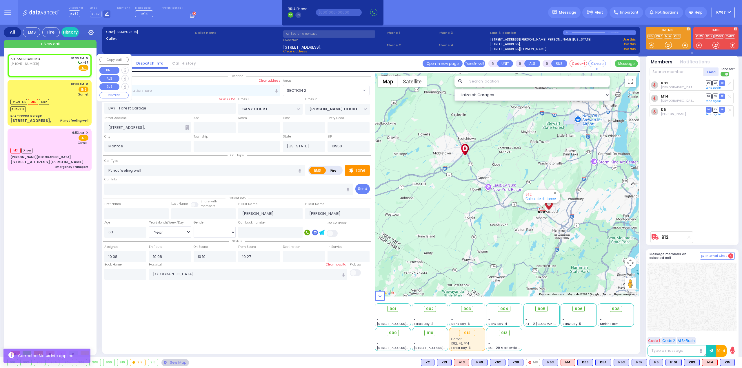
type input "2"
type input "1"
select select
radio input "true"
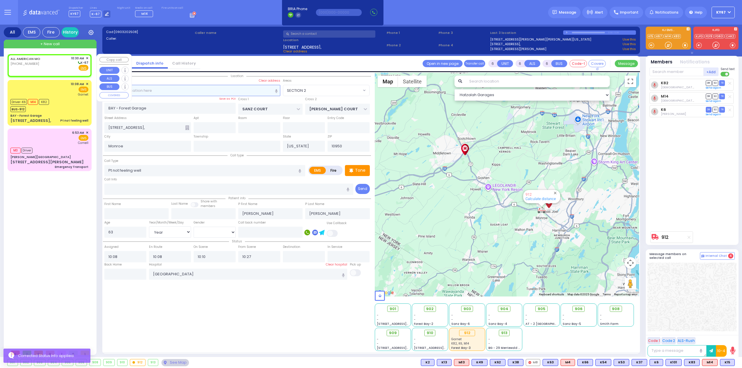
select select
type input "10:30"
select select "Hatzalah Garages"
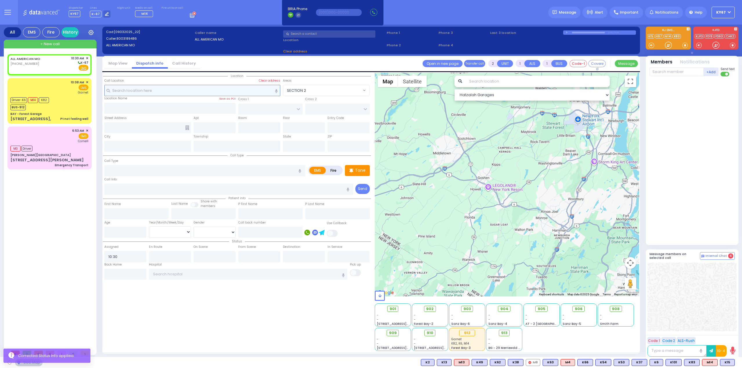
select select
radio input "true"
select select
select select "Hatzalah Garages"
click at [192, 96] on div "Location Name Save as POI" at bounding box center [170, 99] width 132 height 6
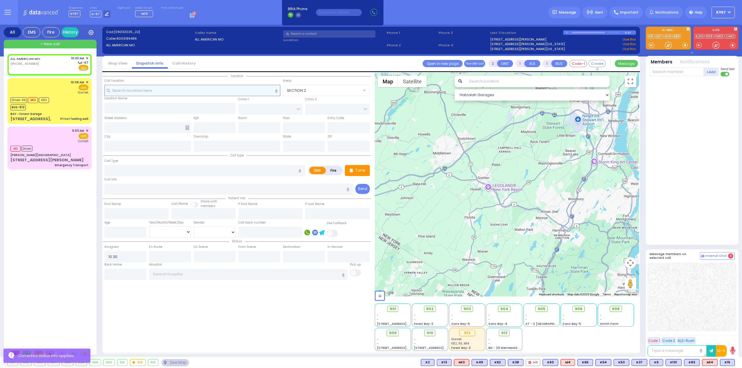
click at [192, 92] on input "text" at bounding box center [192, 90] width 176 height 11
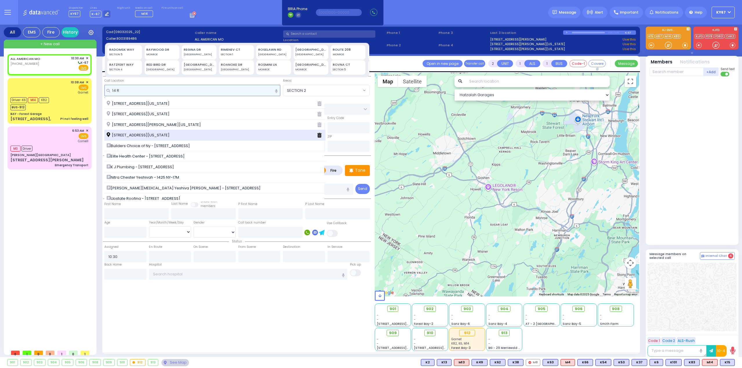
type input "14 R"
click at [133, 134] on span "[STREET_ADDRESS][US_STATE]" at bounding box center [139, 135] width 65 height 6
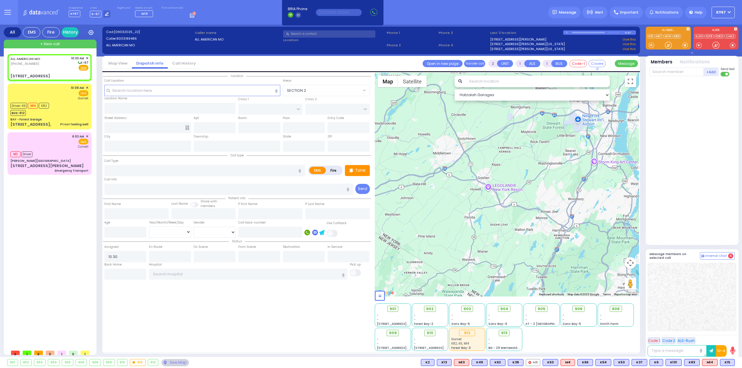
select select
radio input "true"
select select
select select "Hatzalah Garages"
type input "[GEOGRAPHIC_DATA]"
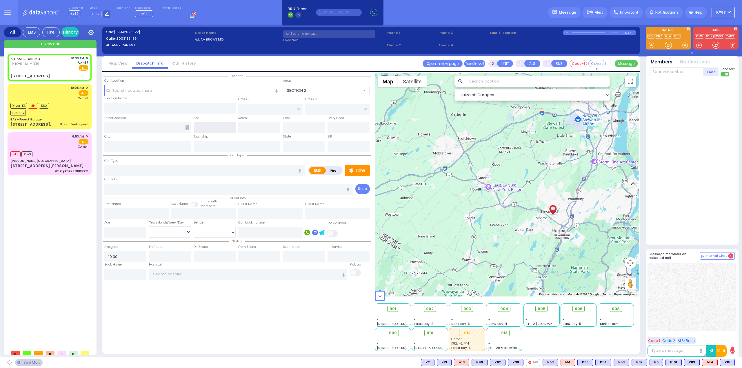
type input "[STREET_ADDRESS]"
type input "MONROE"
type input "[US_STATE]"
type input "10950"
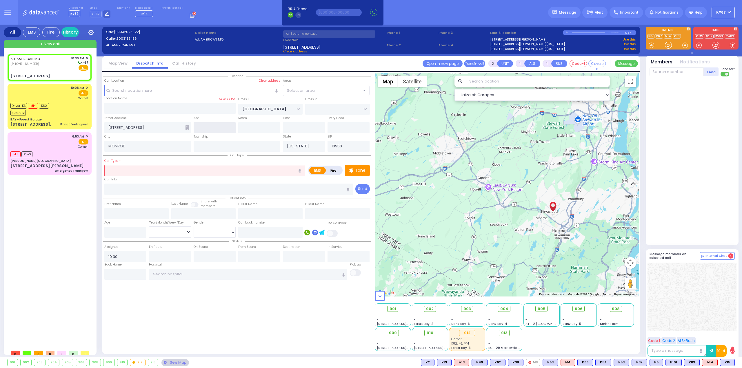
select select "SECTION 4"
click at [143, 168] on input "text" at bounding box center [204, 170] width 201 height 11
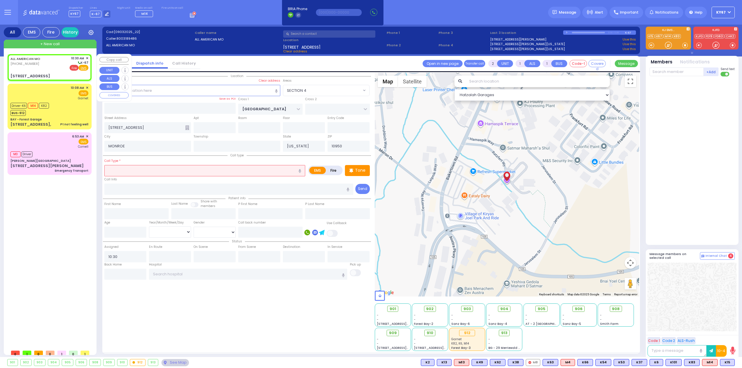
click at [76, 68] on span "Fire" at bounding box center [74, 68] width 9 height 6
select select
radio input "false"
radio input "true"
select select
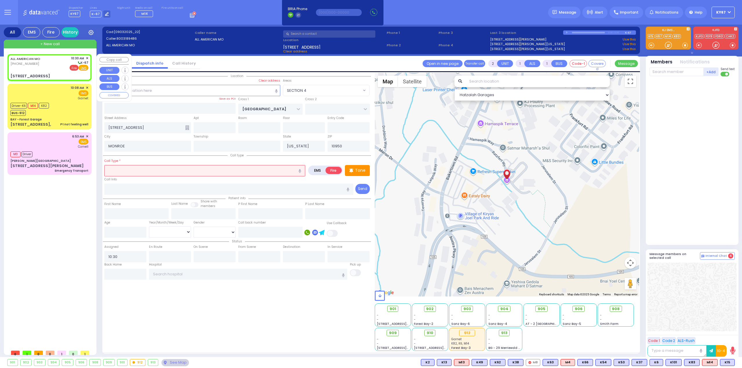
select select "Hatzalah Garages"
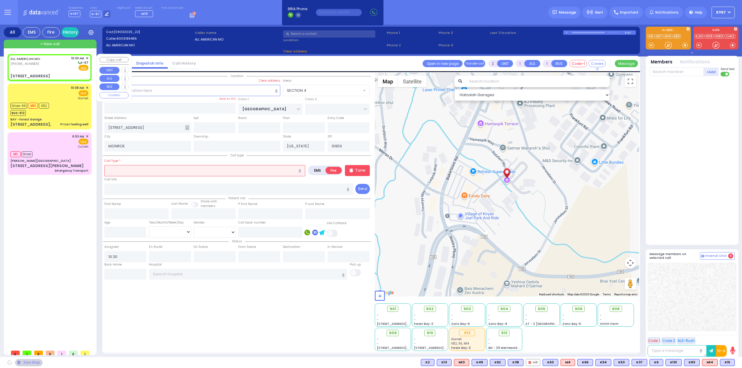
select select
radio input "true"
select select
select select "Hatzalah Garages"
select select "SECTION 4"
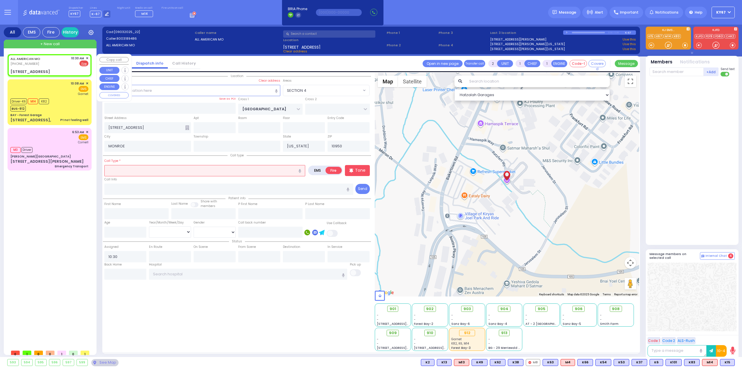
select select
radio input "true"
select select
select select "Hatzalah Garages"
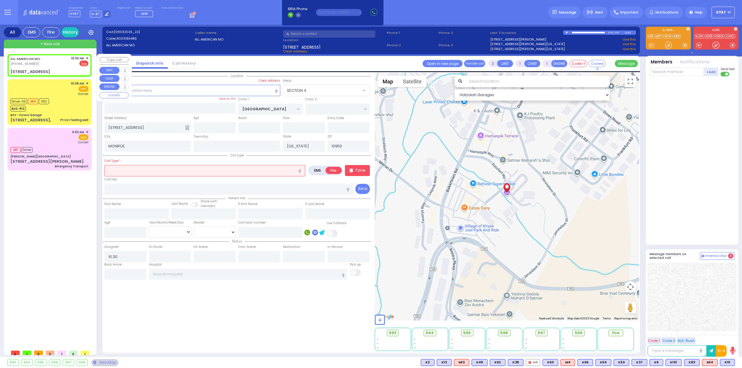
select select "SECTION 4"
click at [116, 167] on input "text" at bounding box center [204, 170] width 201 height 11
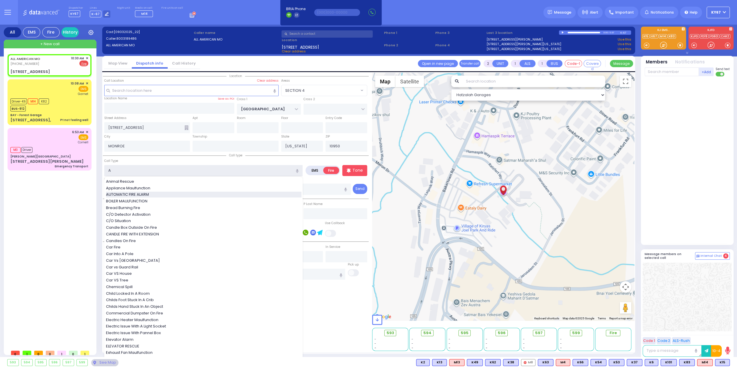
type input "AUTOMATIC FIRE ALARM"
type input "3"
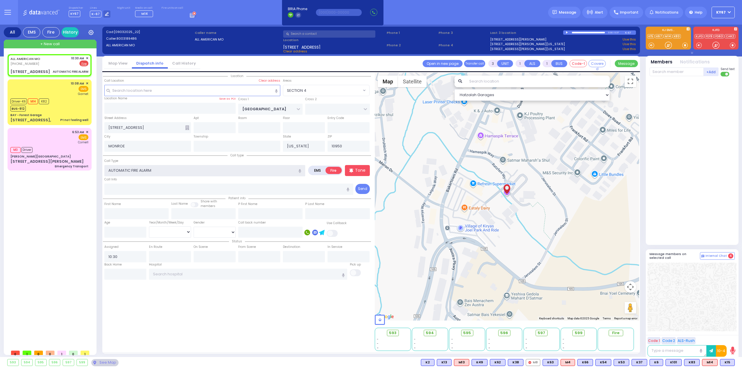
select select
radio input "true"
select select
select select "Hatzalah Garages"
click at [668, 72] on input "text" at bounding box center [676, 72] width 54 height 9
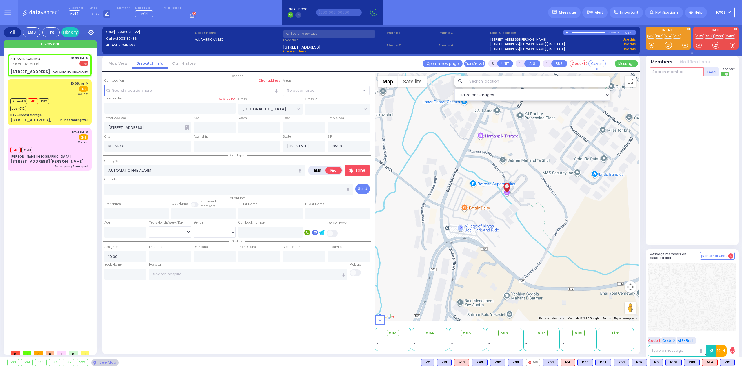
radio input "true"
select select
select select "Hatzalah Garages"
select select "SECTION 4"
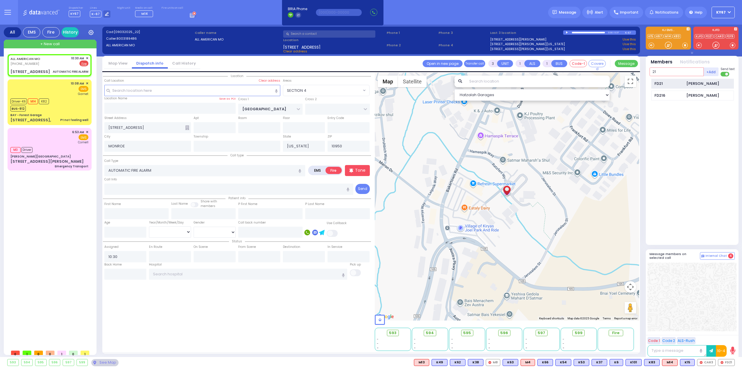
type input "21"
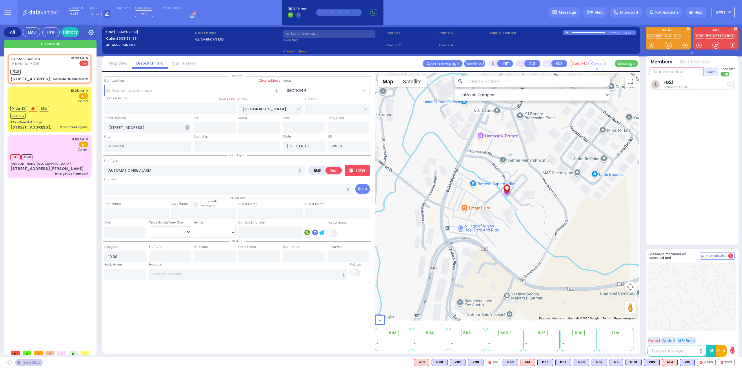
select select
radio input "true"
select select
type input "10:31"
select select "Hatzalah Garages"
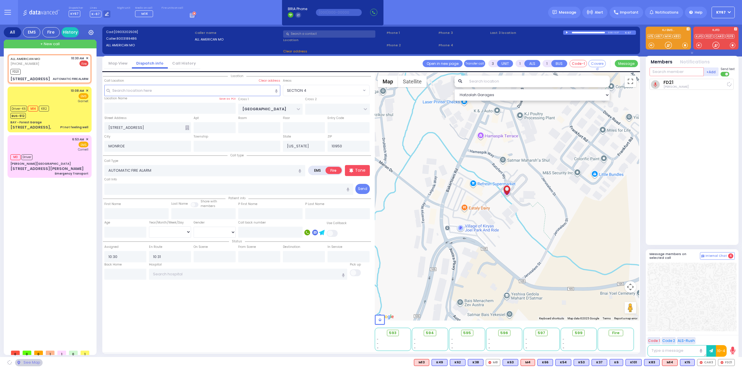
type input "2"
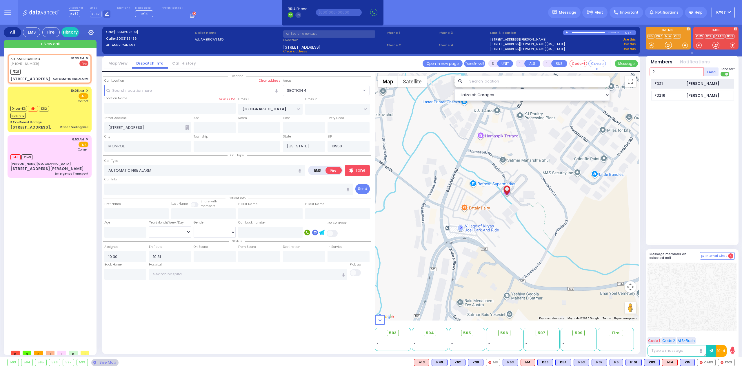
select select "SECTION 4"
type input "29"
select select
radio input "true"
select select
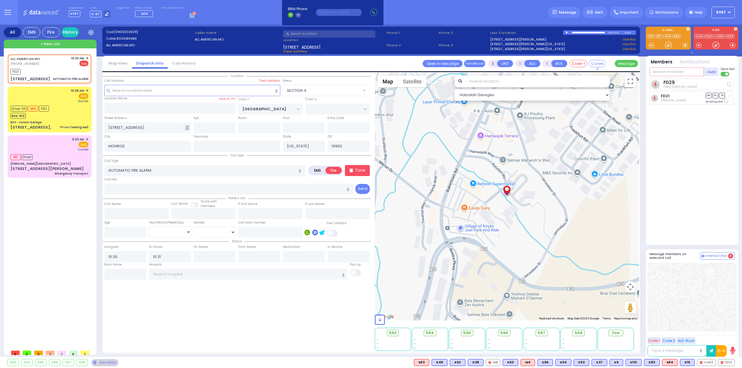
select select "Hatzalah Garages"
click at [689, 136] on div "FD29 unknown Fishy [PERSON_NAME] DR SO TR Sending text" at bounding box center [692, 159] width 86 height 161
select select "SECTION 4"
click at [658, 73] on input "text" at bounding box center [676, 72] width 54 height 9
type input "46"
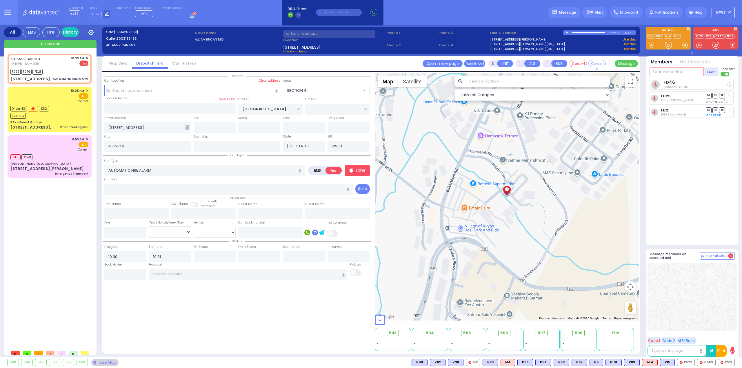
select select
radio input "true"
select select
select select "Hatzalah Garages"
select select "SECTION 4"
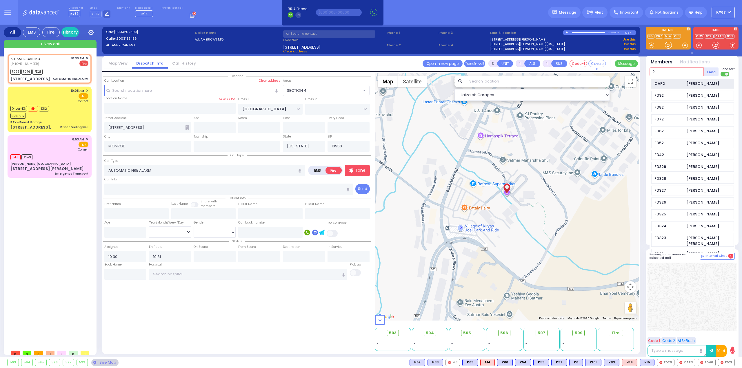
type input "2"
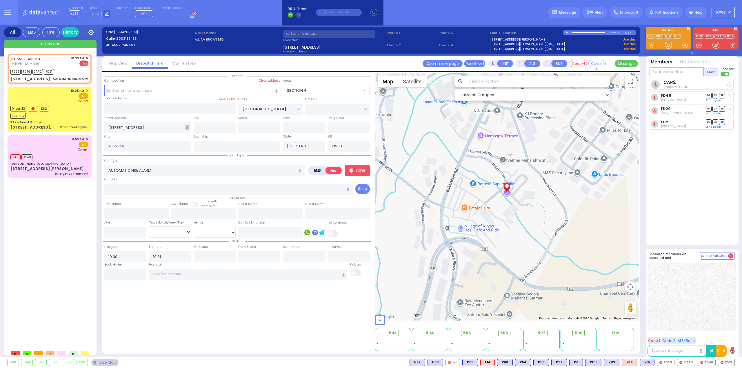
select select
radio input "true"
select select
select select "Hatzalah Garages"
select select "SECTION 4"
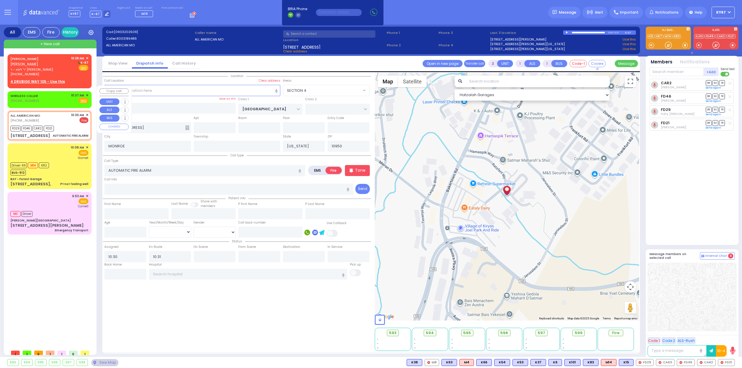
click at [86, 93] on span "✕" at bounding box center [87, 95] width 3 height 5
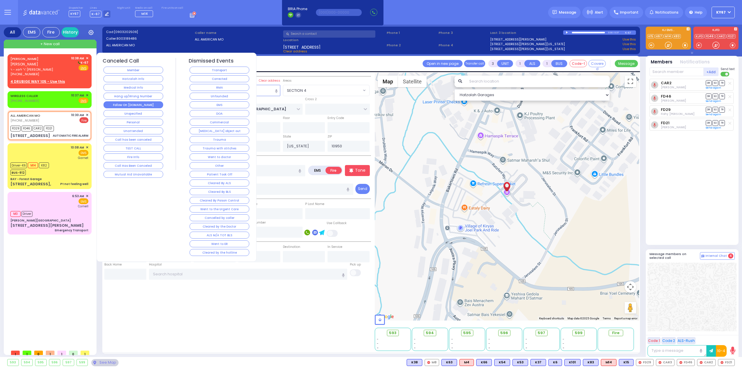
click at [144, 103] on button "Follow On [DOMAIN_NAME]" at bounding box center [133, 104] width 60 height 7
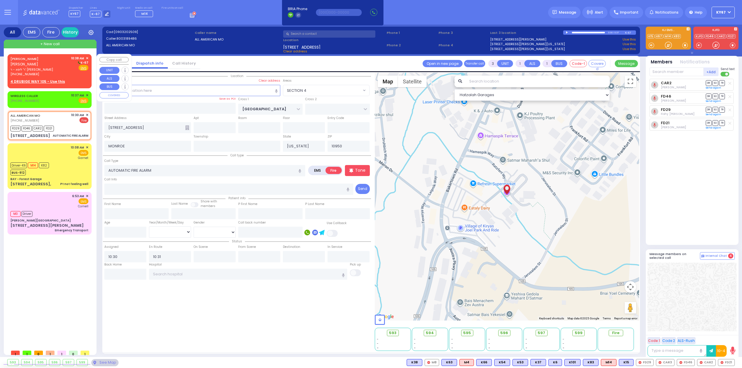
click at [53, 66] on div "[PERSON_NAME] [PERSON_NAME] ר' ליפא - ר' [PERSON_NAME] [PHONE_NUMBER] 10:38 AM …" at bounding box center [49, 66] width 78 height 21
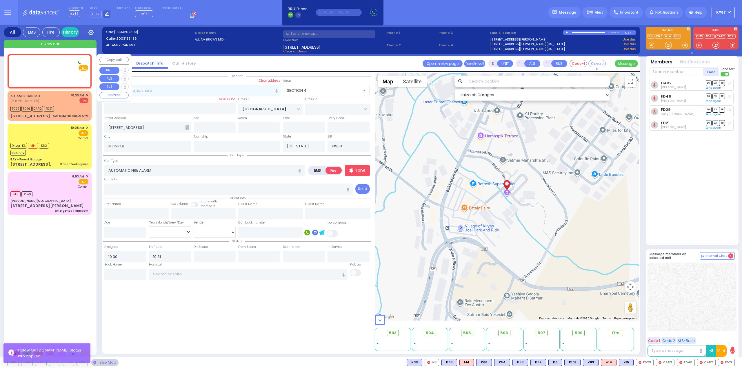
type input "2"
select select
radio input "true"
type input "[PERSON_NAME]"
type input "WEISS"
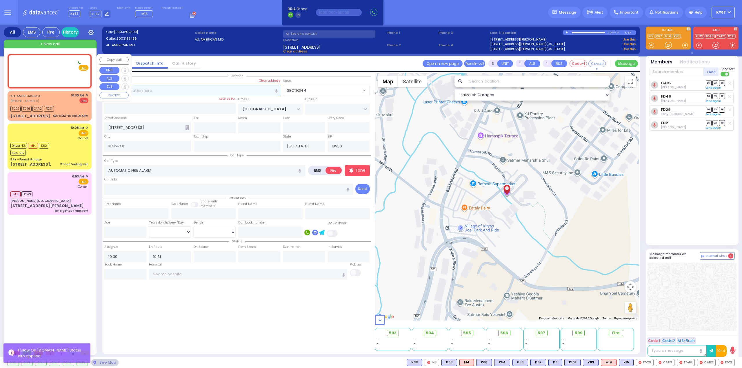
select select
type input "10:38"
select select "Hatzalah Garages"
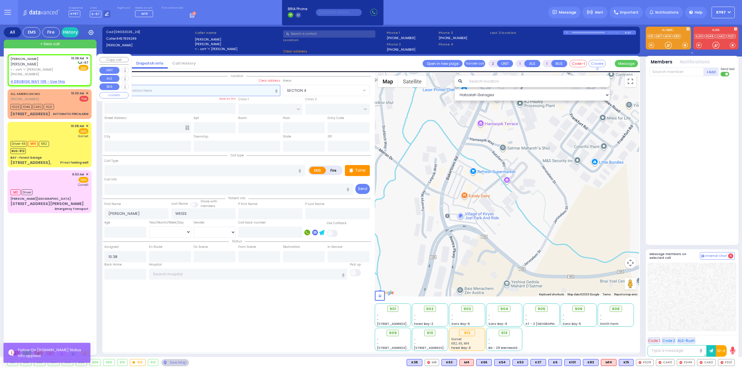
select select
radio input "true"
select select
select select "Hatzalah Garages"
click at [38, 79] on u "4 DRUBIGE WAY 105 - Use this" at bounding box center [37, 81] width 54 height 5
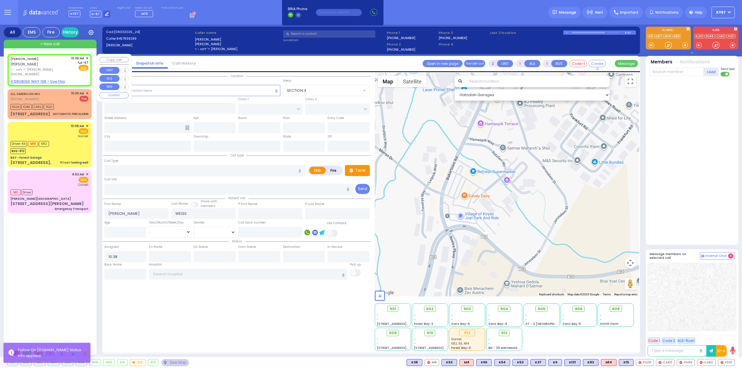
select select
radio input "true"
select select
select select "Hatzalah Garages"
select select
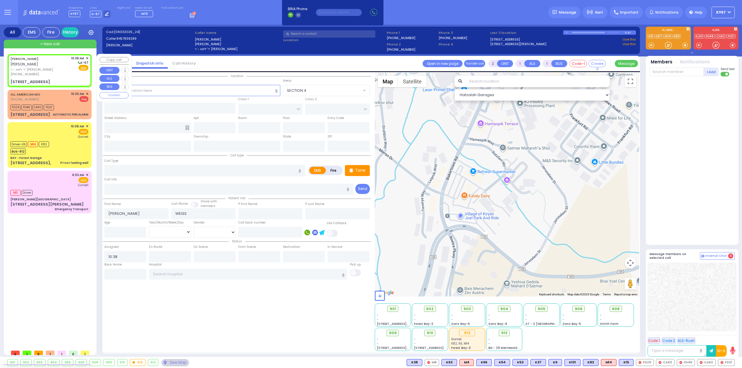
radio input "true"
select select
type input "[GEOGRAPHIC_DATA]"
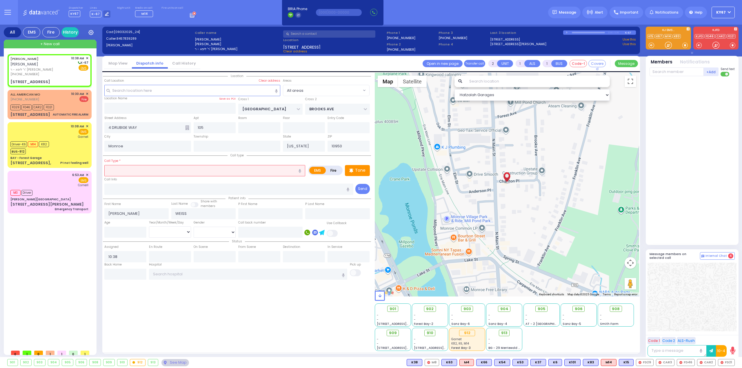
click at [143, 170] on input "text" at bounding box center [204, 170] width 201 height 11
click at [301, 169] on icon "button" at bounding box center [299, 171] width 3 height 4
drag, startPoint x: 144, startPoint y: 170, endPoint x: 245, endPoint y: 174, distance: 101.5
click at [245, 174] on input "[MEDICAL_DATA] possible this location" at bounding box center [204, 170] width 201 height 11
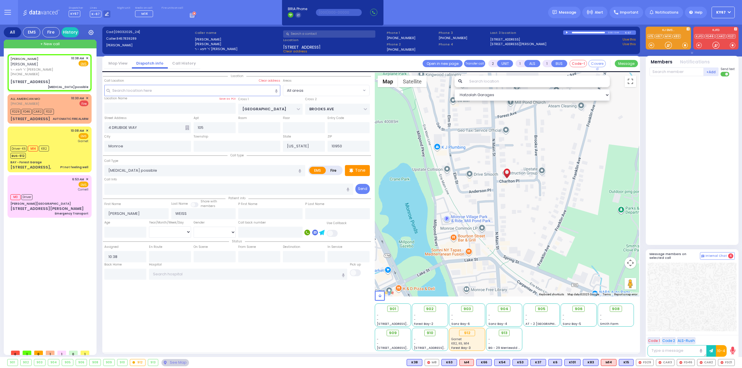
click at [300, 170] on icon "button" at bounding box center [299, 171] width 3 height 4
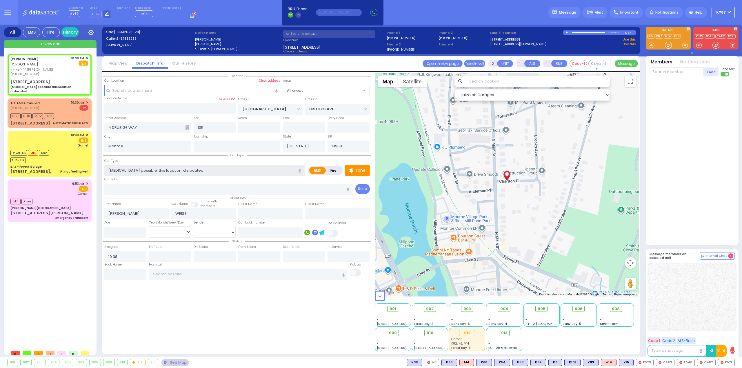
drag, startPoint x: 170, startPoint y: 168, endPoint x: 181, endPoint y: 168, distance: 11.6
click at [170, 168] on input "[MEDICAL_DATA] possible this location dislocated" at bounding box center [204, 170] width 201 height 11
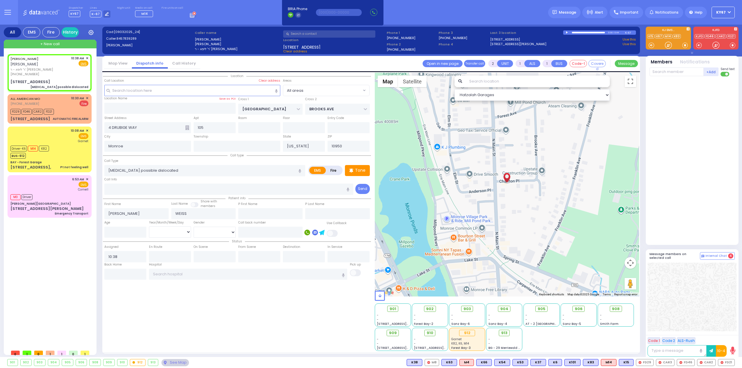
click at [245, 298] on div "Location" at bounding box center [237, 212] width 268 height 278
click at [728, 362] on span "K71" at bounding box center [727, 363] width 14 height 6
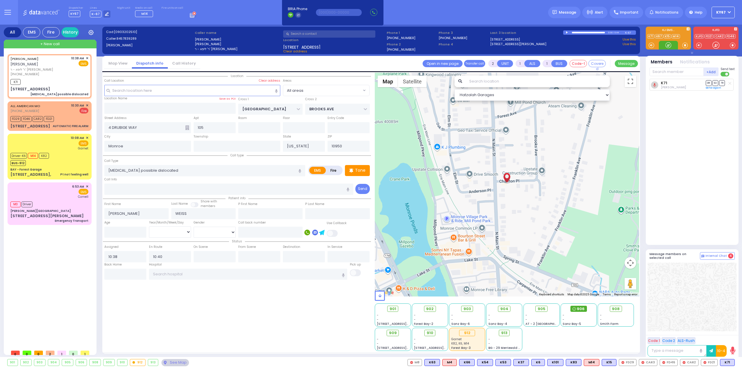
click at [582, 311] on span "906" at bounding box center [581, 309] width 8 height 6
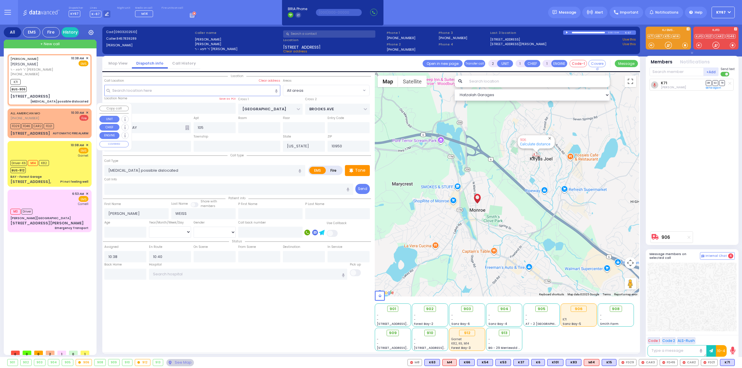
click at [86, 110] on span "✕" at bounding box center [87, 112] width 3 height 5
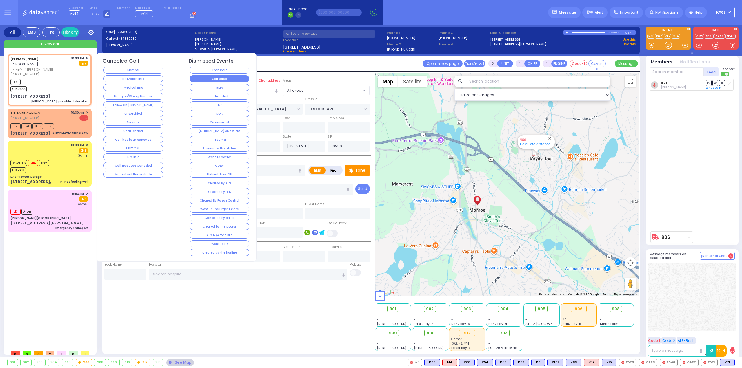
click at [209, 77] on button "Corrected" at bounding box center [220, 78] width 60 height 7
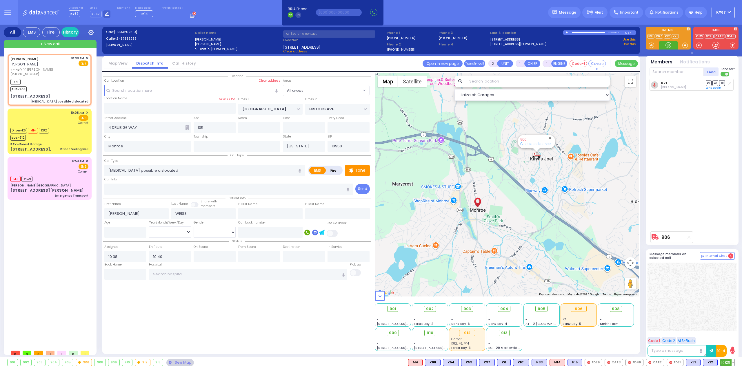
click at [726, 361] on span "K31" at bounding box center [727, 363] width 14 height 6
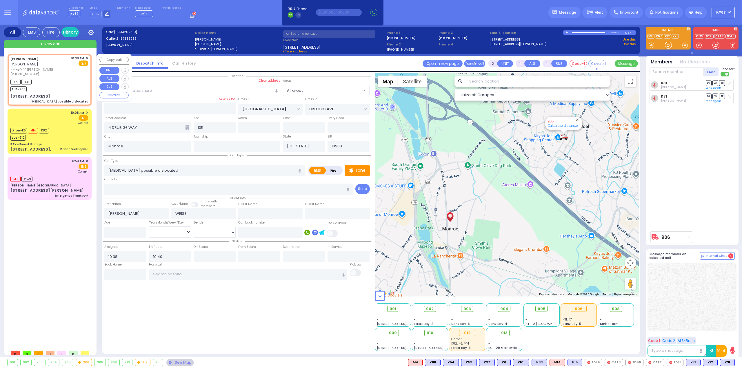
click at [64, 78] on div "K71 K31 BUS-906" at bounding box center [49, 85] width 78 height 14
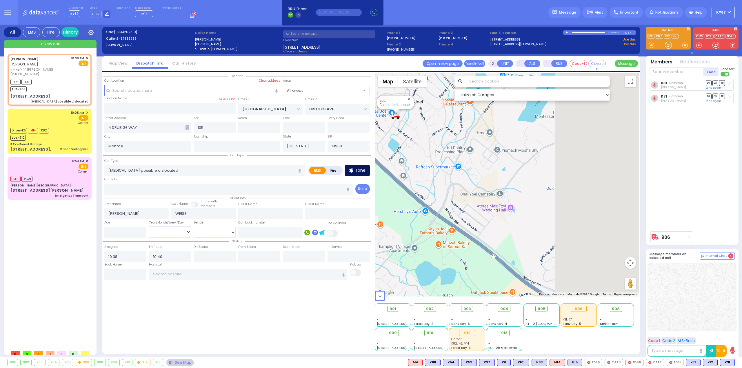
drag, startPoint x: 530, startPoint y: 198, endPoint x: 364, endPoint y: 172, distance: 167.5
click at [364, 172] on div "Location" at bounding box center [371, 213] width 536 height 281
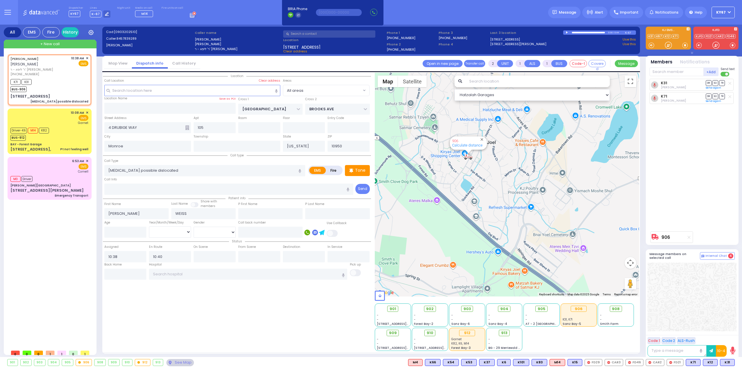
drag, startPoint x: 553, startPoint y: 218, endPoint x: 458, endPoint y: 236, distance: 96.8
click at [458, 236] on div "906 Calculate distance" at bounding box center [507, 185] width 265 height 224
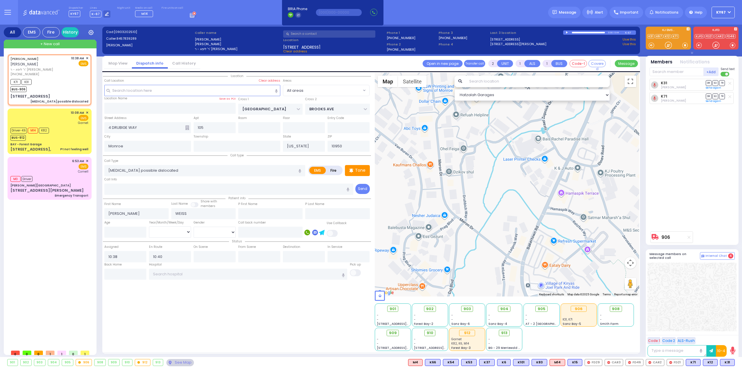
drag, startPoint x: 540, startPoint y: 216, endPoint x: 484, endPoint y: 135, distance: 99.0
click at [486, 139] on div "906 Calculate distance" at bounding box center [507, 185] width 265 height 224
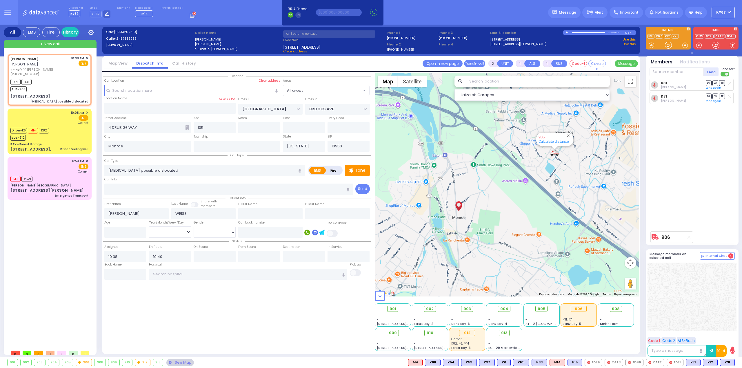
select select
